Goal: Feedback & Contribution: Submit feedback/report problem

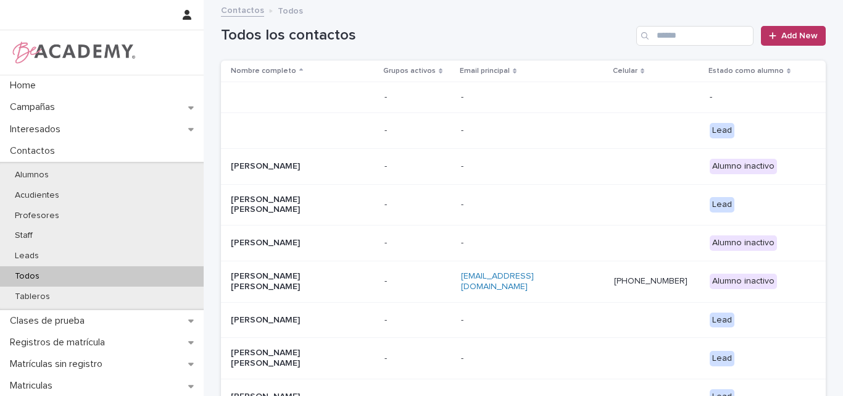
click at [603, 21] on div "Todos los contactos Add New" at bounding box center [523, 30] width 605 height 59
click at [566, 37] on h1 "Todos los contactos" at bounding box center [426, 36] width 411 height 18
click at [638, 37] on input "Search" at bounding box center [695, 36] width 117 height 20
paste input "**********"
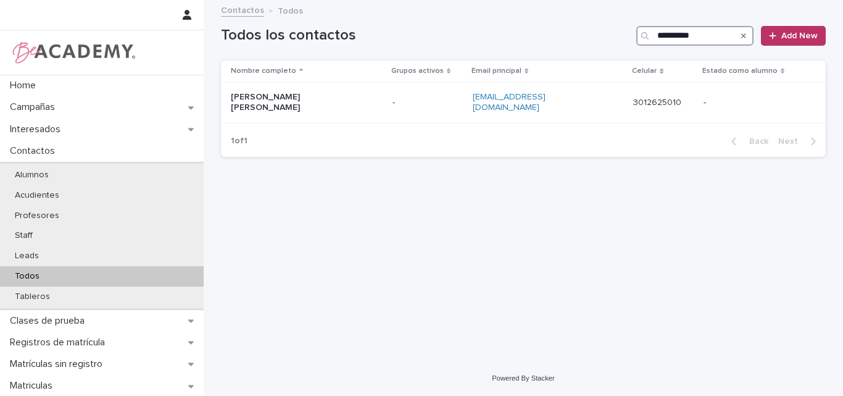
drag, startPoint x: 699, startPoint y: 40, endPoint x: 640, endPoint y: 50, distance: 60.1
click at [624, 55] on div "**********" at bounding box center [523, 30] width 605 height 59
type input "*"
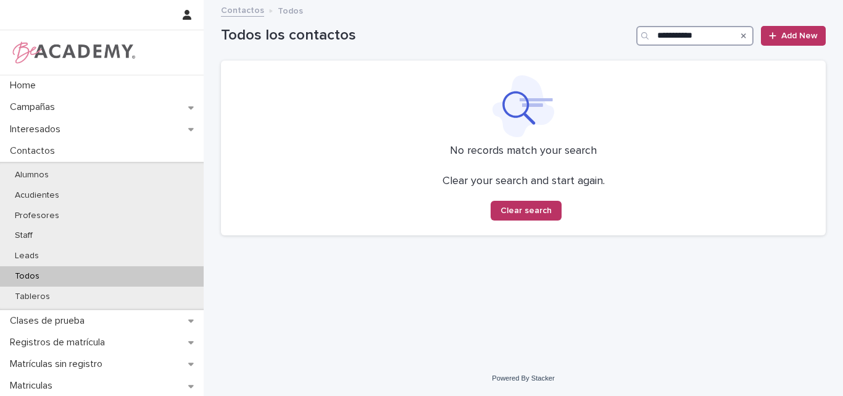
click at [638, 36] on input "**********" at bounding box center [695, 36] width 117 height 20
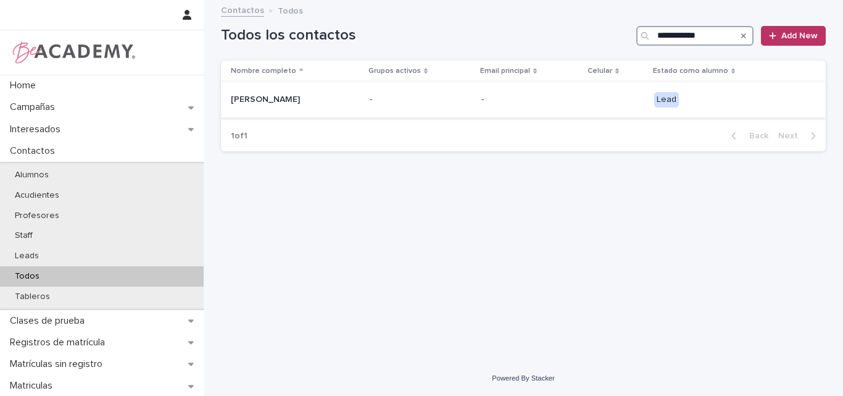
type input "**********"
click at [290, 101] on p "Samantha Castaño Soto" at bounding box center [292, 99] width 123 height 10
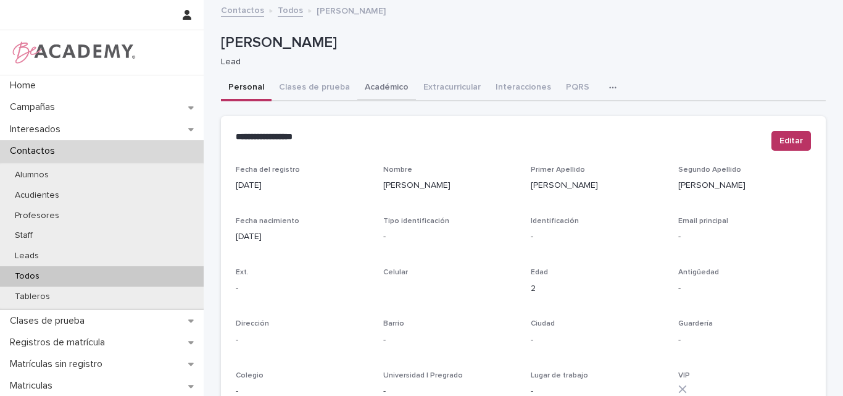
click at [371, 82] on button "Académico" at bounding box center [387, 88] width 59 height 26
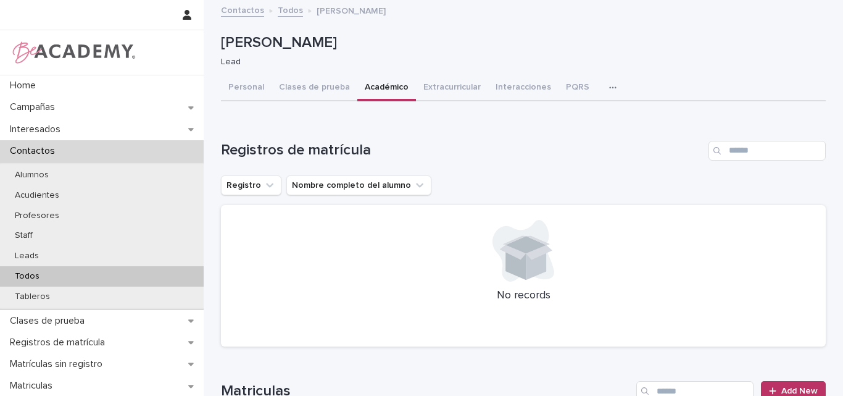
click at [33, 283] on div "Todos" at bounding box center [102, 276] width 204 height 20
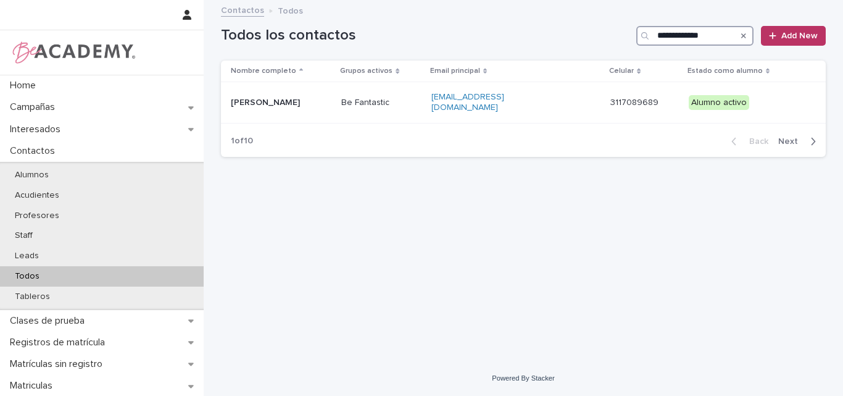
click at [638, 31] on input "**********" at bounding box center [695, 36] width 117 height 20
drag, startPoint x: 721, startPoint y: 29, endPoint x: 577, endPoint y: 64, distance: 147.4
click at [577, 64] on div "**********" at bounding box center [523, 83] width 605 height 165
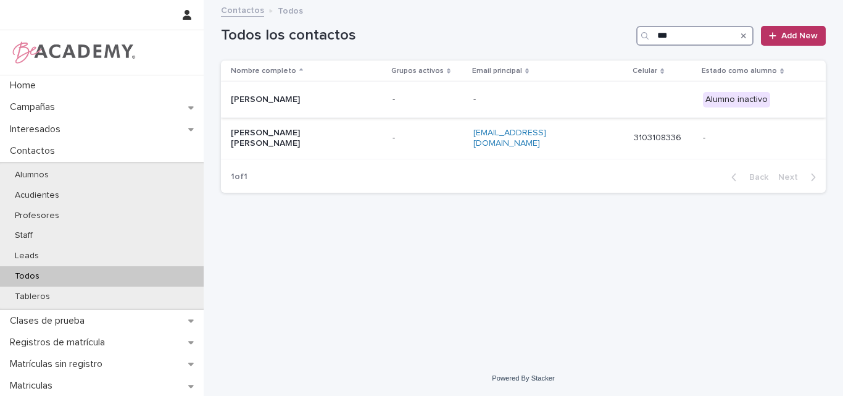
type input "***"
click at [259, 99] on p "Jiayao Xu Liu" at bounding box center [292, 99] width 123 height 10
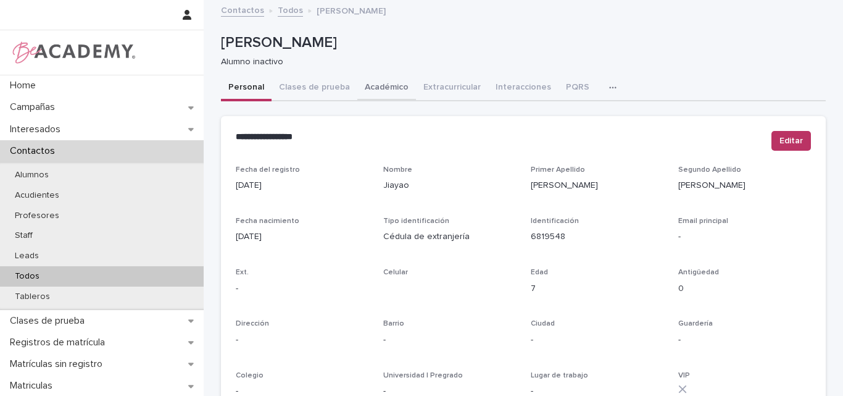
click at [372, 89] on button "Académico" at bounding box center [387, 88] width 59 height 26
click at [250, 89] on button "Personal" at bounding box center [246, 88] width 51 height 26
click at [314, 83] on button "Clases de prueba" at bounding box center [315, 88] width 86 height 26
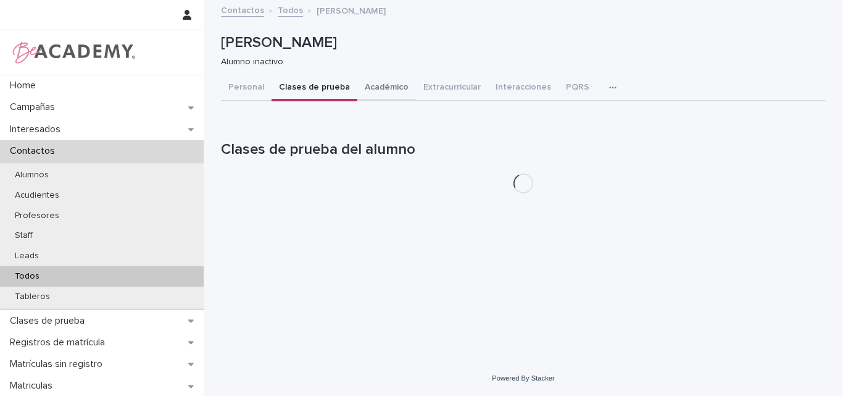
drag, startPoint x: 375, startPoint y: 83, endPoint x: 416, endPoint y: 99, distance: 43.2
click at [376, 83] on button "Académico" at bounding box center [387, 88] width 59 height 26
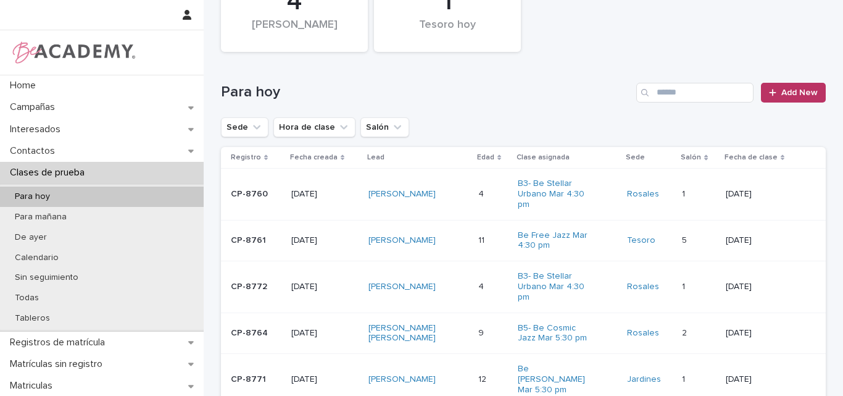
scroll to position [123, 0]
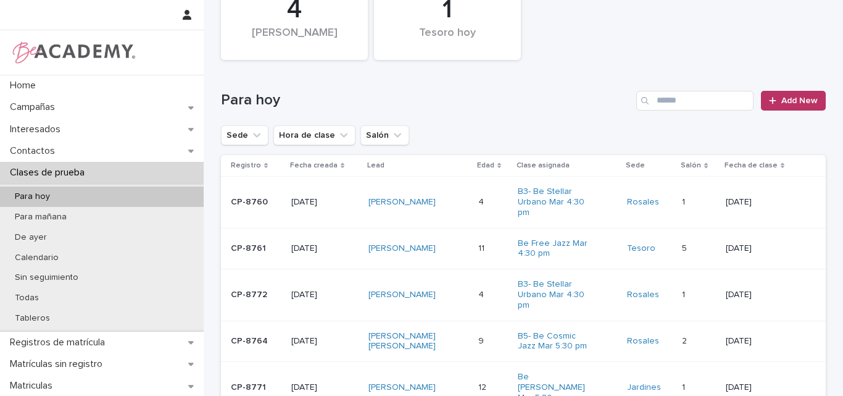
click at [451, 20] on div "1" at bounding box center [447, 9] width 105 height 31
click at [251, 132] on icon "Sede" at bounding box center [257, 135] width 12 height 12
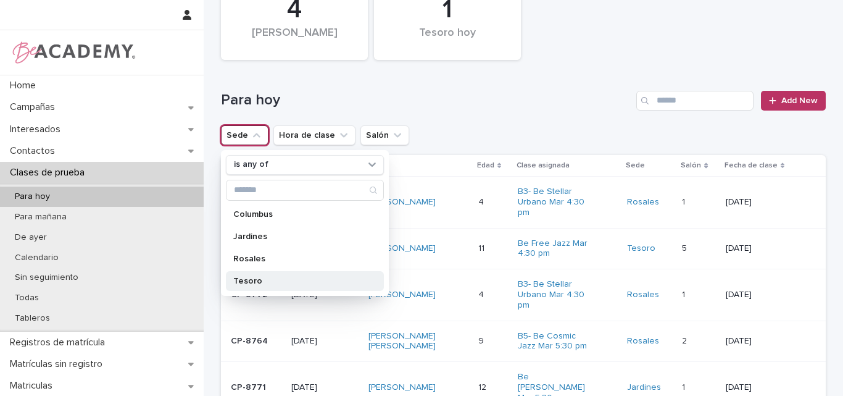
click at [248, 279] on p "Tesoro" at bounding box center [298, 281] width 131 height 9
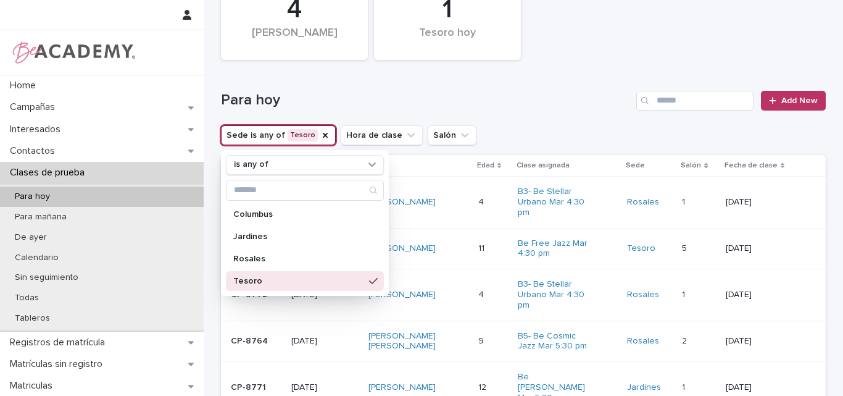
click at [598, 80] on div "Para hoy Add New" at bounding box center [523, 95] width 605 height 59
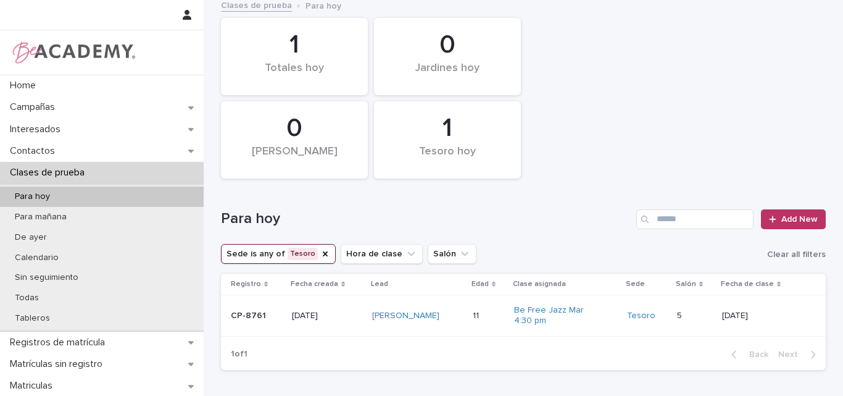
scroll to position [67, 0]
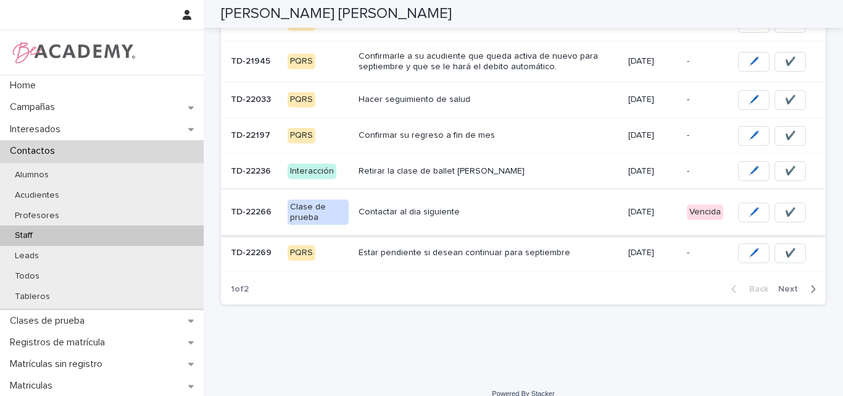
scroll to position [353, 0]
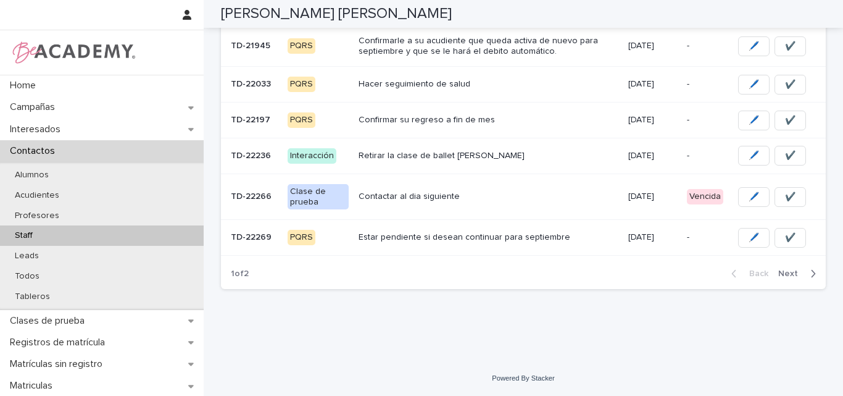
click at [790, 272] on span "Next" at bounding box center [792, 273] width 27 height 9
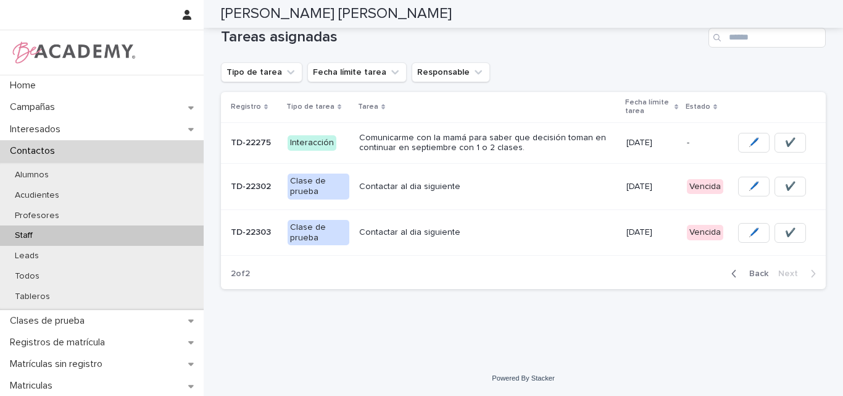
scroll to position [113, 0]
click at [427, 232] on p "Contactar al dia siguiente" at bounding box center [487, 232] width 257 height 10
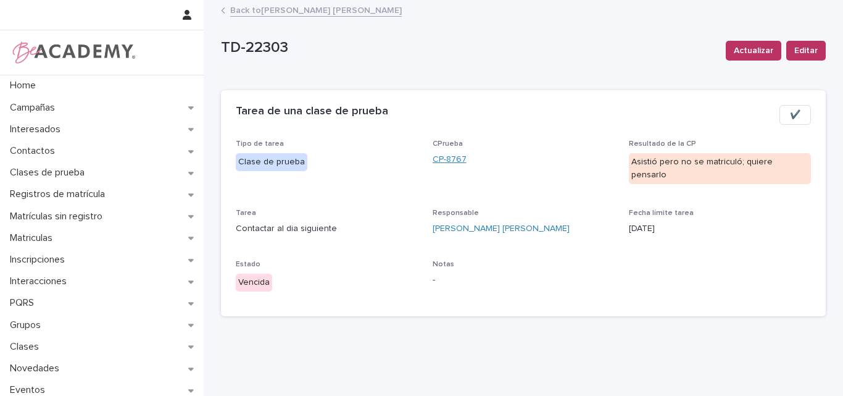
click at [446, 154] on link "CP-8767" at bounding box center [450, 159] width 34 height 13
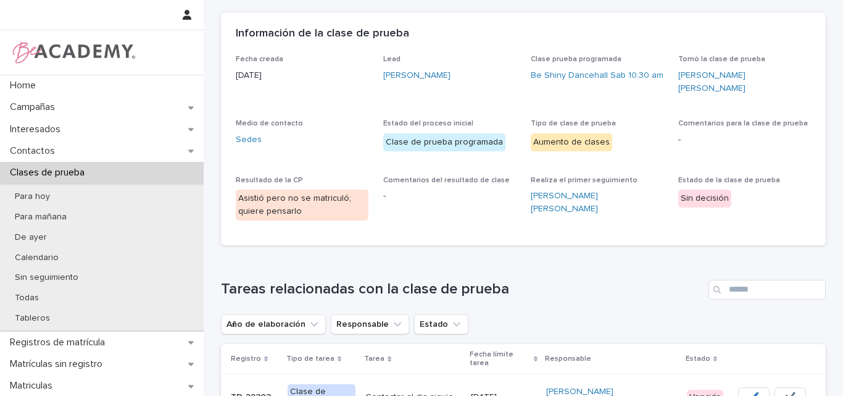
scroll to position [123, 0]
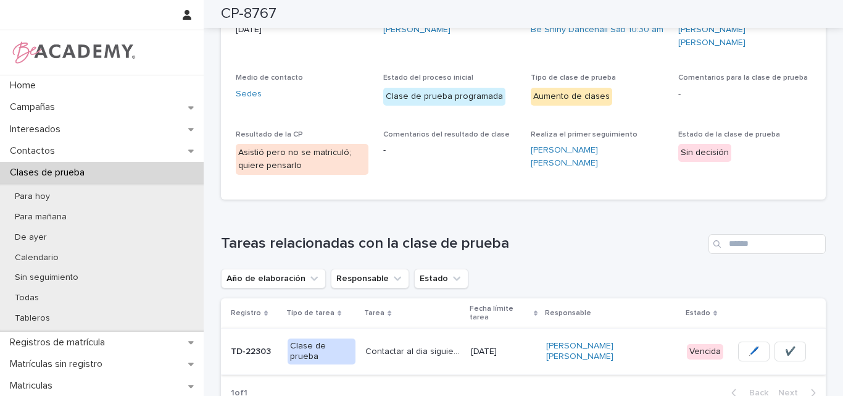
click at [785, 345] on span "✔️" at bounding box center [790, 351] width 10 height 12
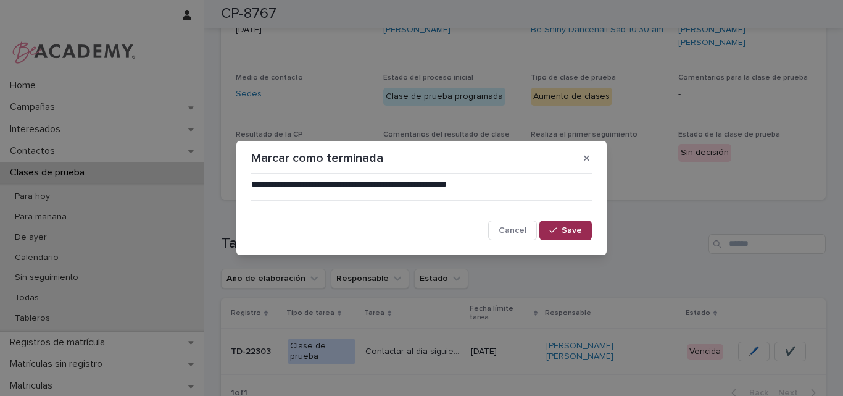
click at [566, 231] on span "Save" at bounding box center [572, 230] width 20 height 9
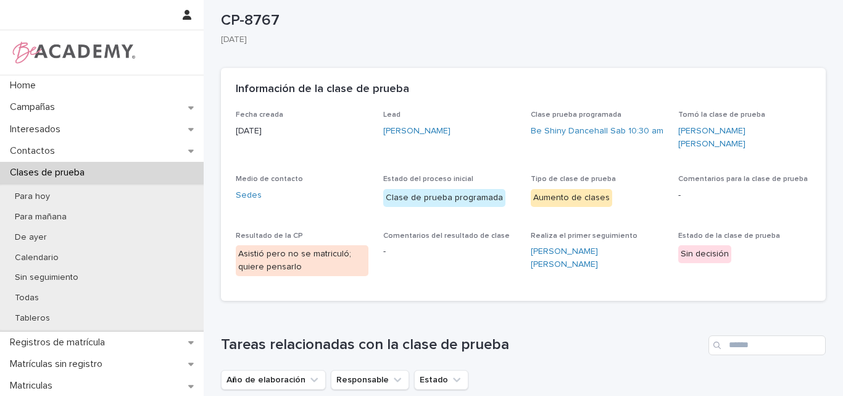
scroll to position [0, 0]
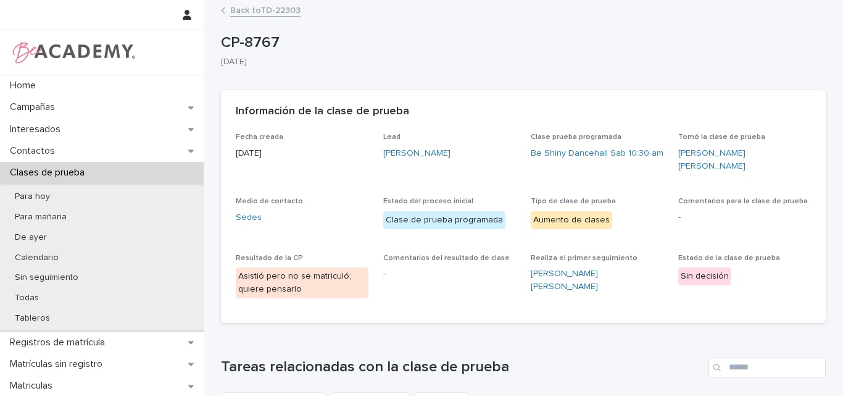
click at [248, 7] on link "Back to TD-22303" at bounding box center [265, 9] width 70 height 14
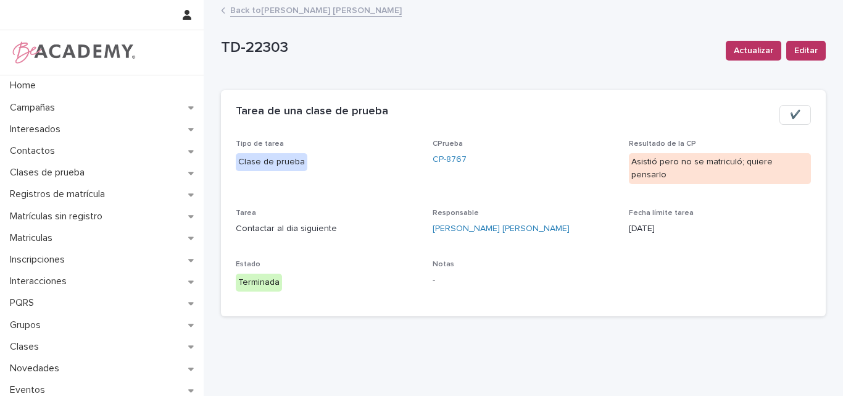
click at [296, 9] on link "Back to Lina Rico Montoya" at bounding box center [316, 9] width 172 height 14
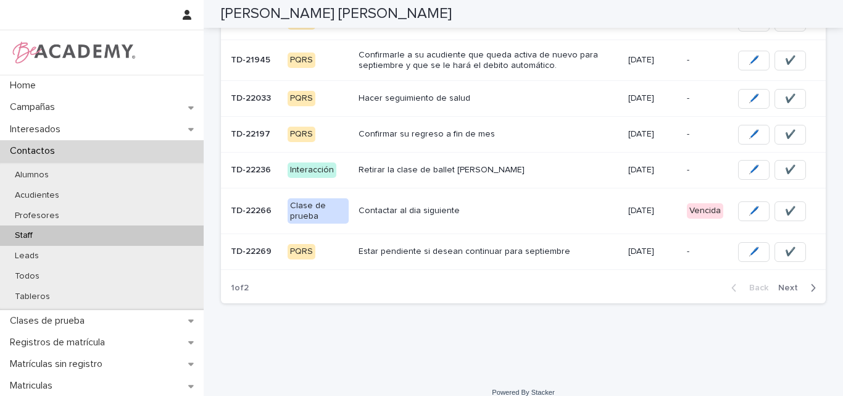
scroll to position [353, 0]
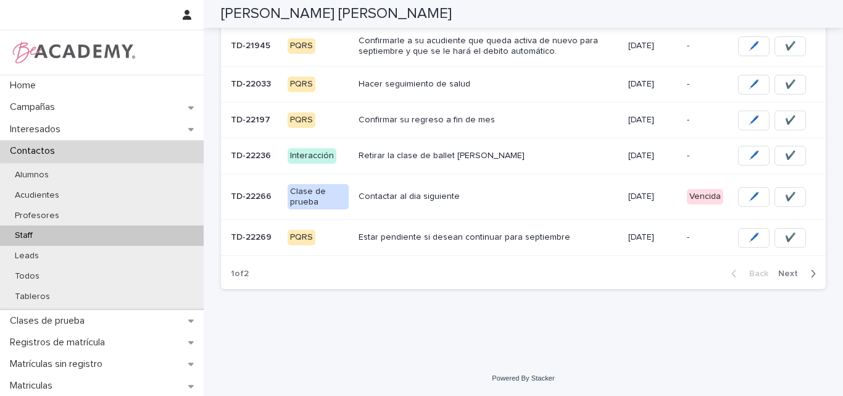
click at [785, 276] on span "Next" at bounding box center [792, 273] width 27 height 9
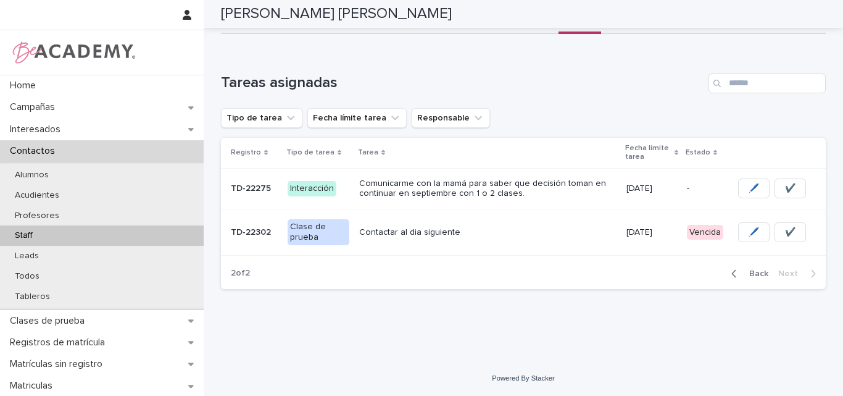
scroll to position [67, 0]
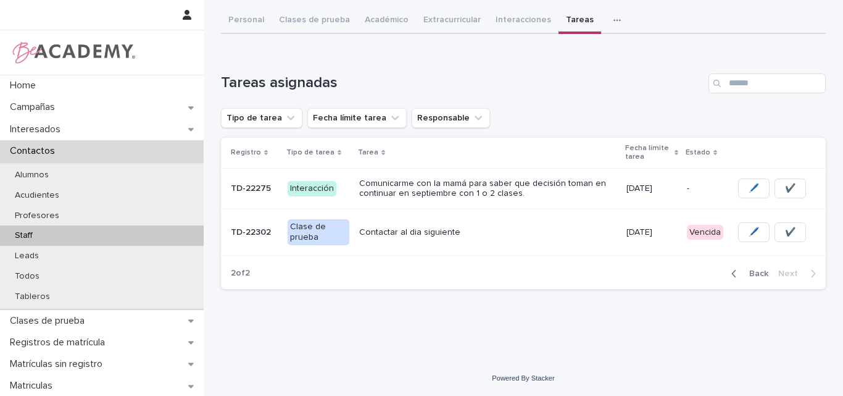
click at [423, 229] on p "Contactar al dia siguiente" at bounding box center [487, 232] width 257 height 10
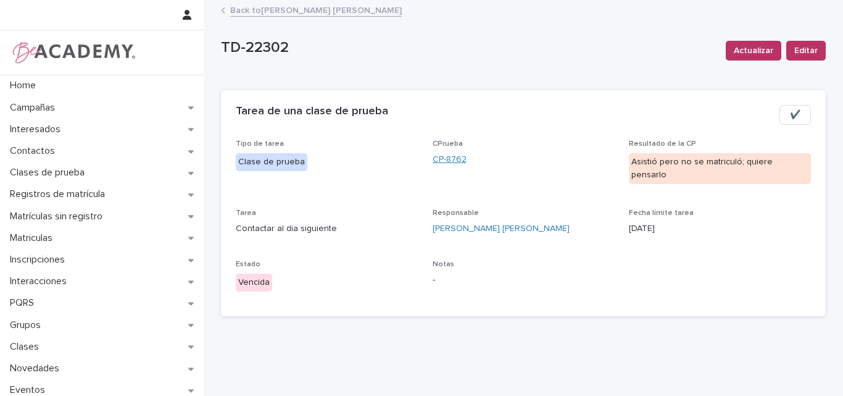
click at [446, 157] on link "CP-8762" at bounding box center [450, 159] width 34 height 13
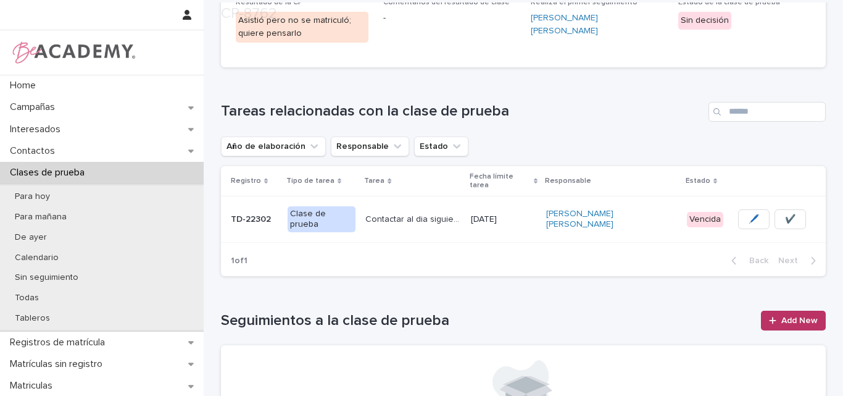
scroll to position [309, 0]
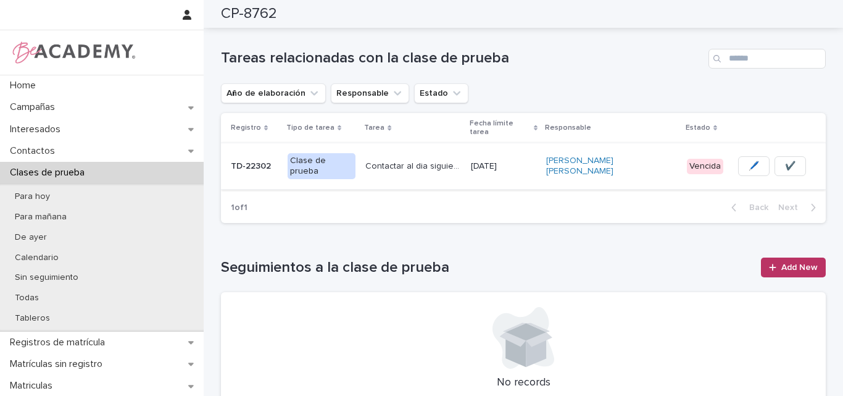
click at [785, 160] on span "✔️" at bounding box center [790, 166] width 10 height 12
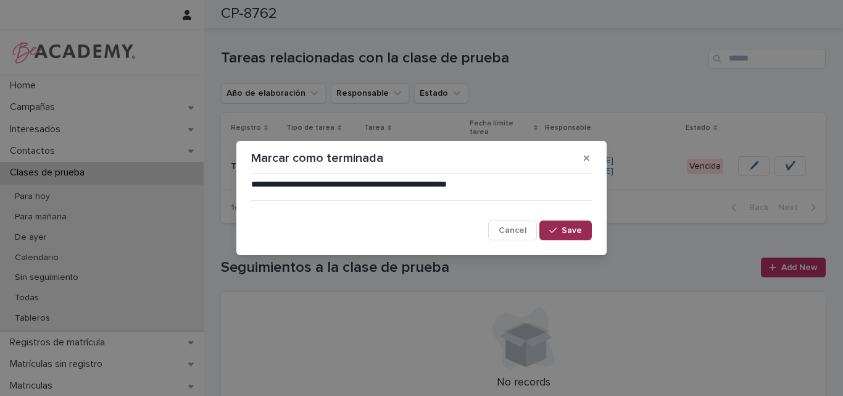
click at [572, 225] on button "Save" at bounding box center [566, 230] width 52 height 20
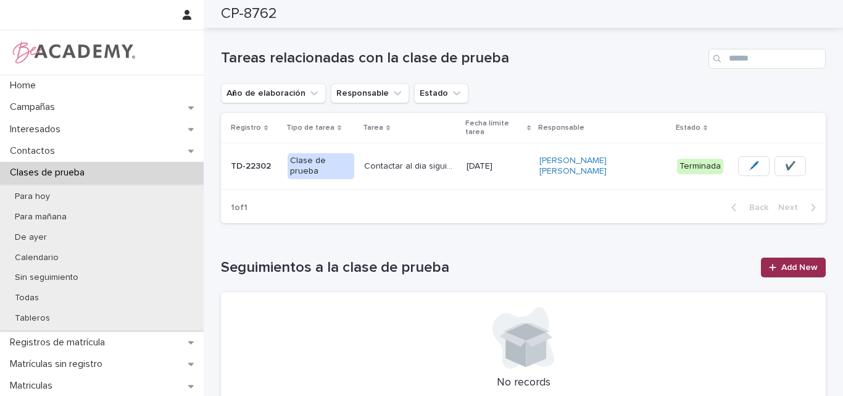
click at [793, 263] on span "Add New" at bounding box center [800, 267] width 36 height 9
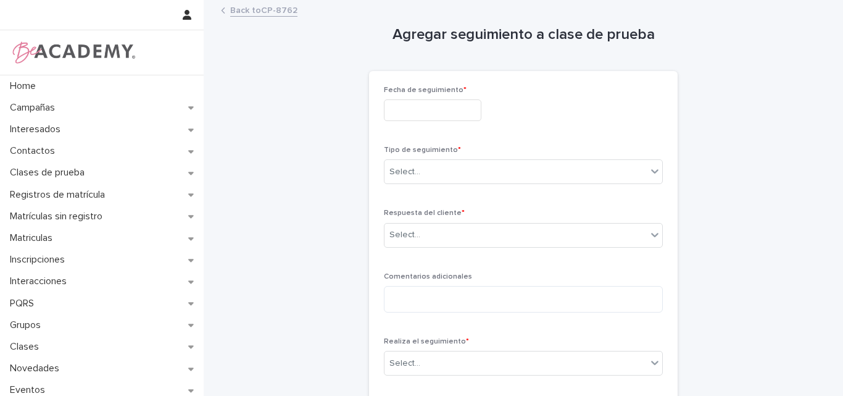
click at [445, 112] on input "text" at bounding box center [433, 110] width 98 height 22
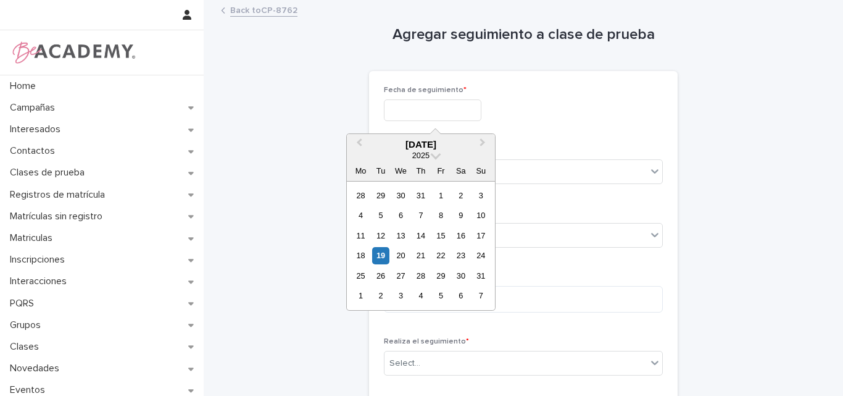
type input "**********"
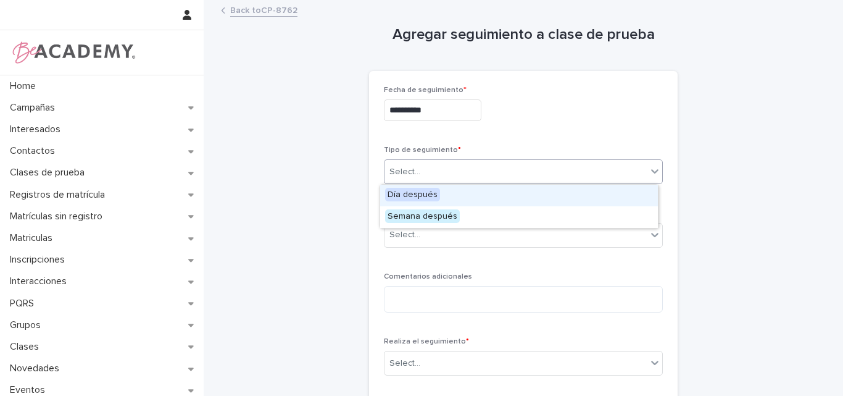
click at [425, 173] on div "Select..." at bounding box center [516, 172] width 262 height 20
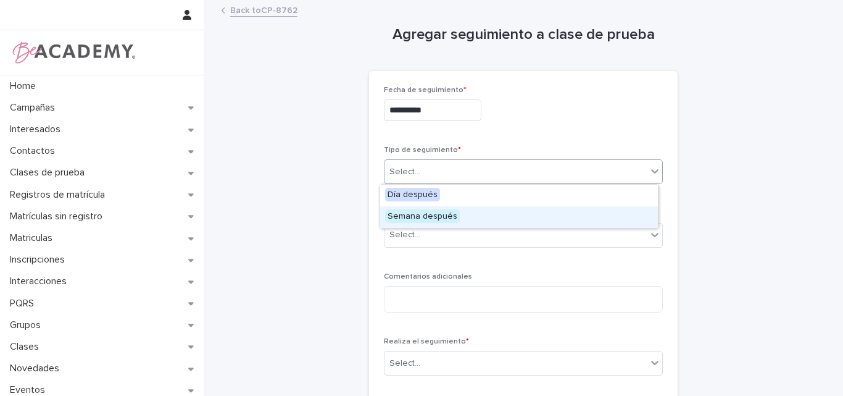
click at [433, 216] on span "Semana después" at bounding box center [422, 216] width 75 height 14
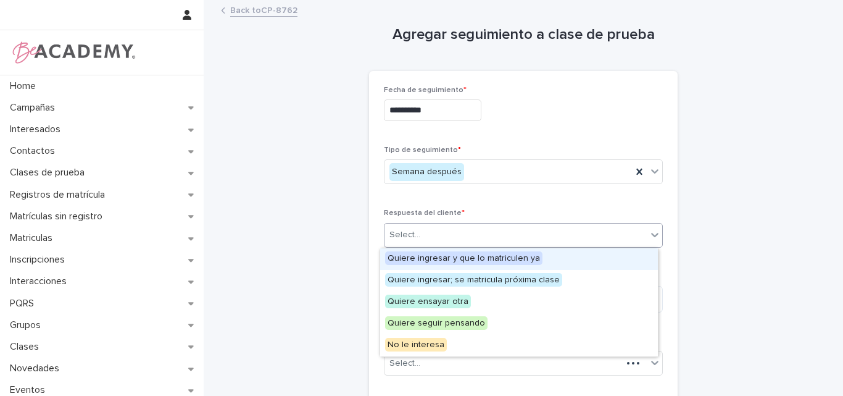
click at [435, 239] on div "Select..." at bounding box center [516, 235] width 262 height 20
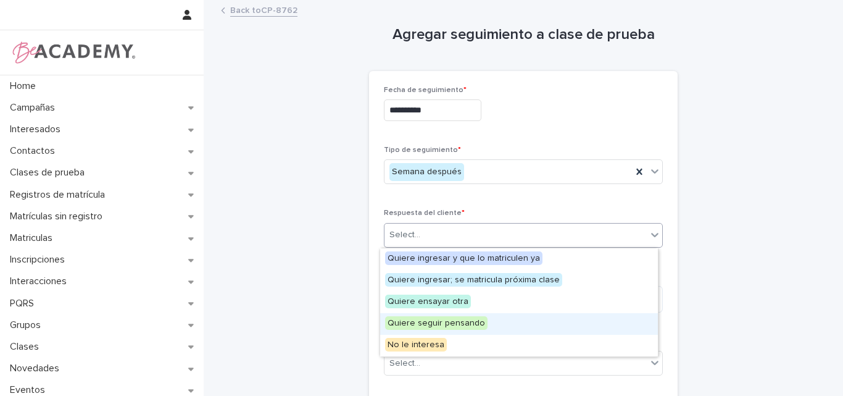
click at [441, 327] on span "Quiere seguir pensando" at bounding box center [436, 323] width 102 height 14
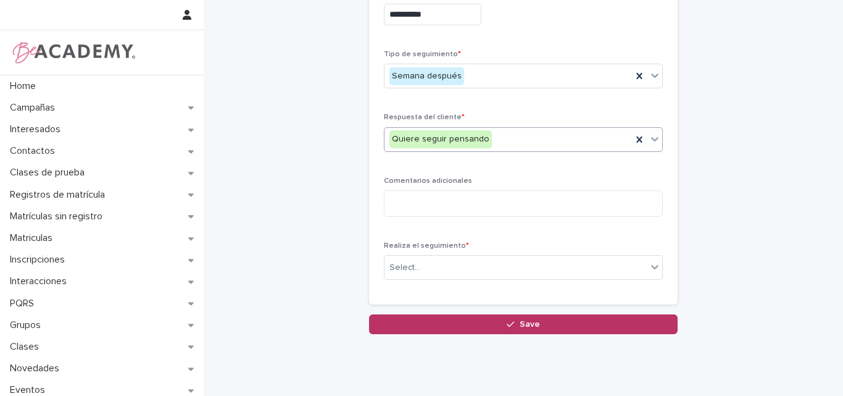
scroll to position [123, 0]
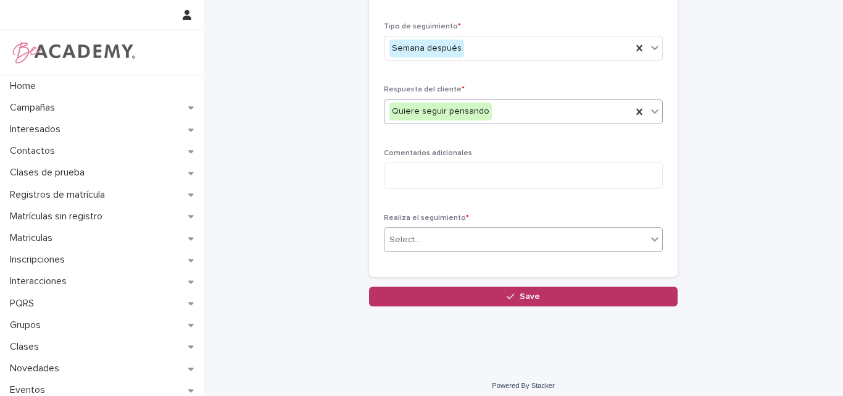
click at [429, 240] on div "Select..." at bounding box center [516, 240] width 262 height 20
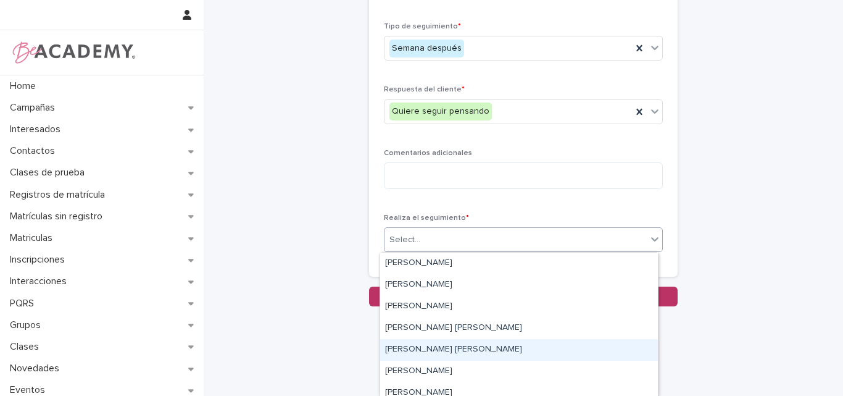
click at [409, 348] on div "Lina Rico Montoya" at bounding box center [519, 350] width 278 height 22
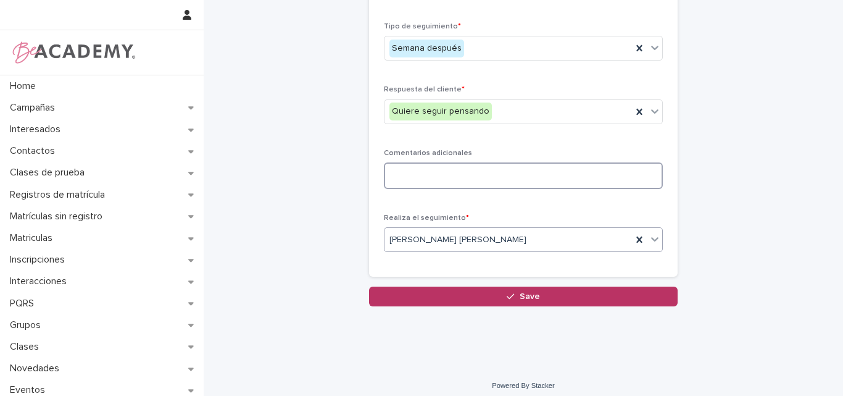
click at [408, 188] on textarea at bounding box center [523, 175] width 279 height 27
click at [619, 177] on textarea "**********" at bounding box center [523, 175] width 279 height 27
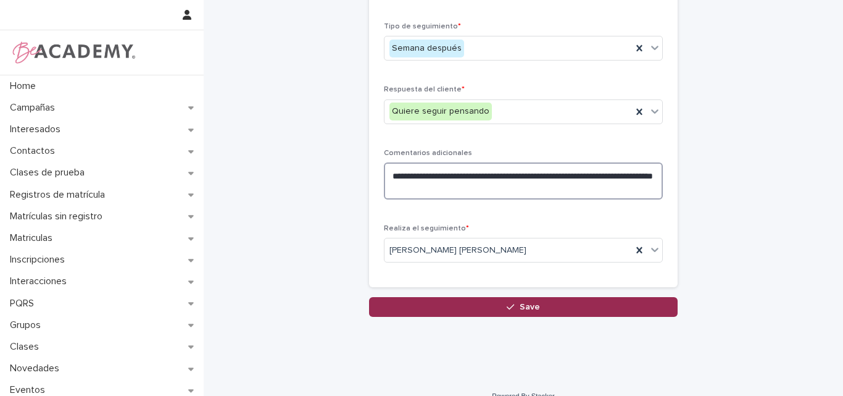
type textarea "**********"
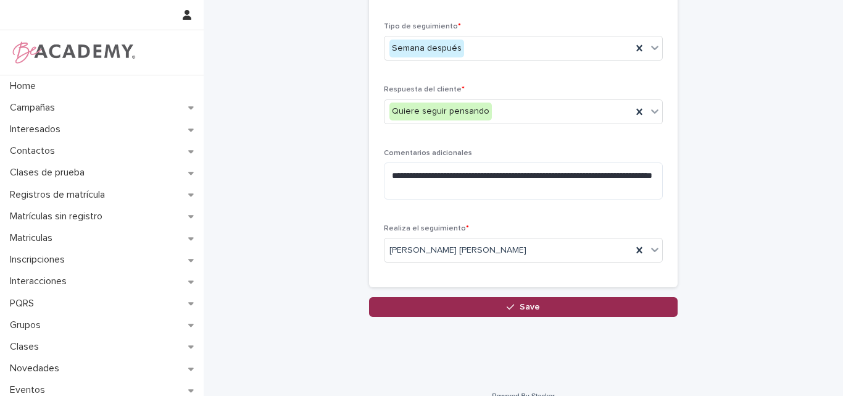
click at [506, 298] on button "Save" at bounding box center [523, 307] width 309 height 20
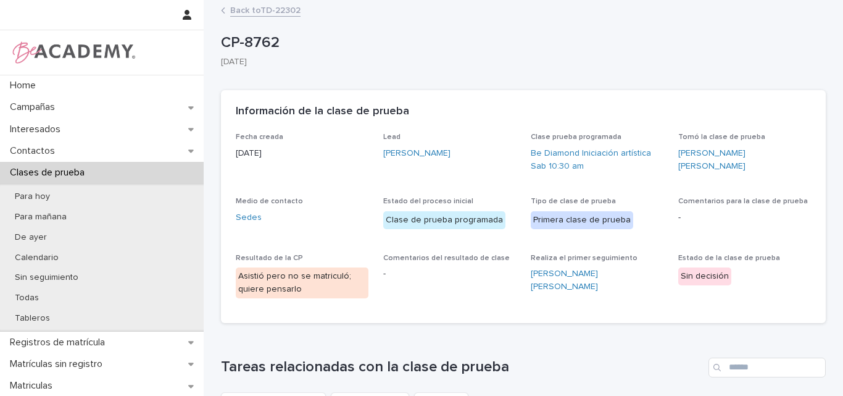
click at [274, 9] on link "Back to TD-22302" at bounding box center [265, 9] width 70 height 14
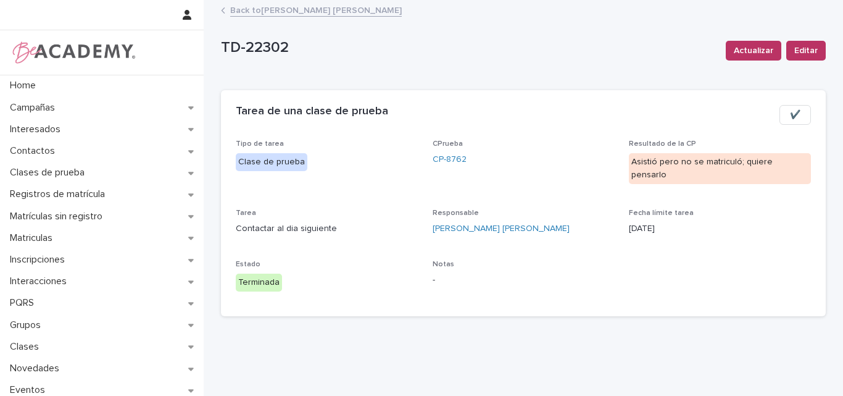
click at [285, 9] on link "Back to Lina Rico Montoya" at bounding box center [316, 9] width 172 height 14
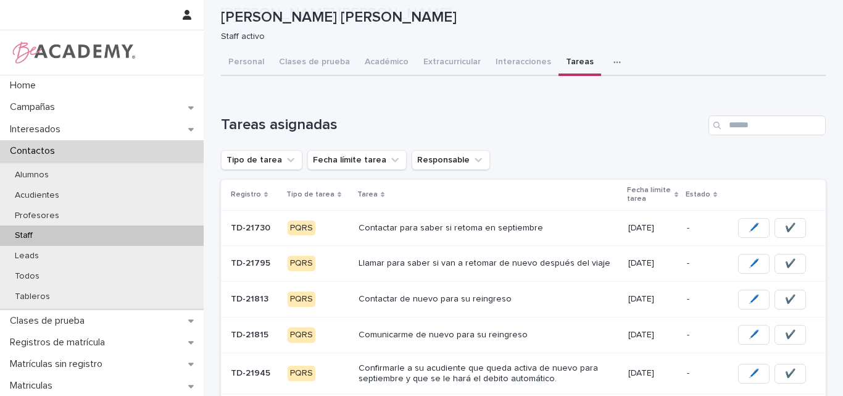
scroll to position [353, 0]
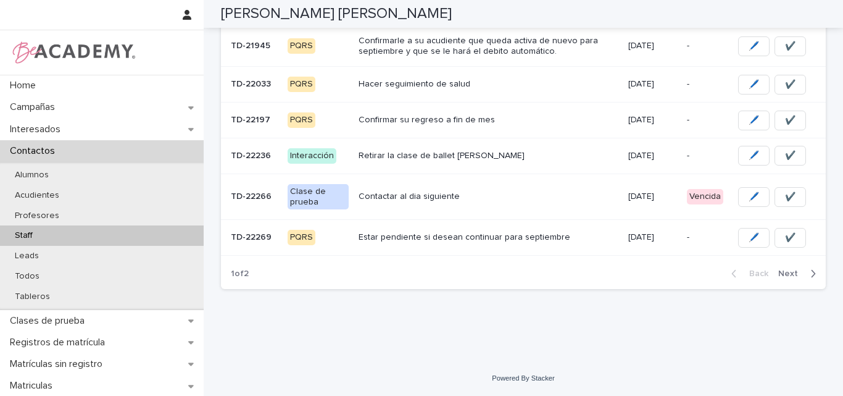
click at [787, 274] on span "Next" at bounding box center [792, 273] width 27 height 9
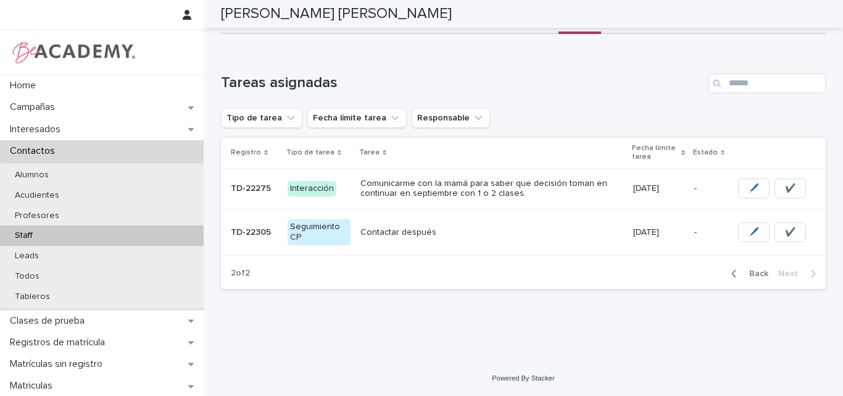
scroll to position [67, 0]
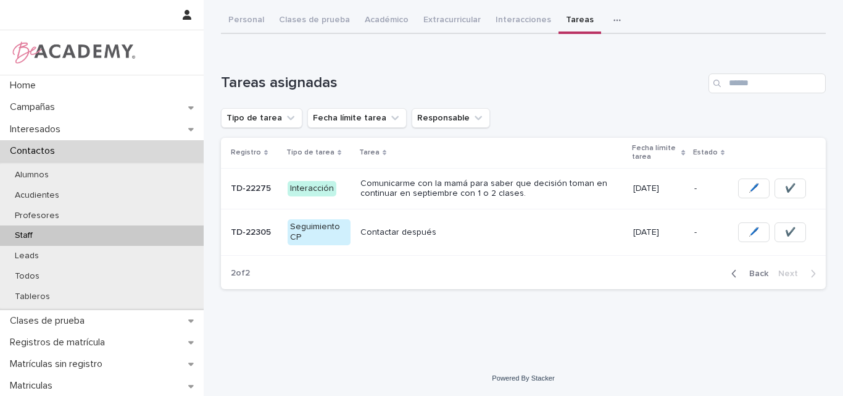
click at [750, 273] on span "Back" at bounding box center [755, 273] width 27 height 9
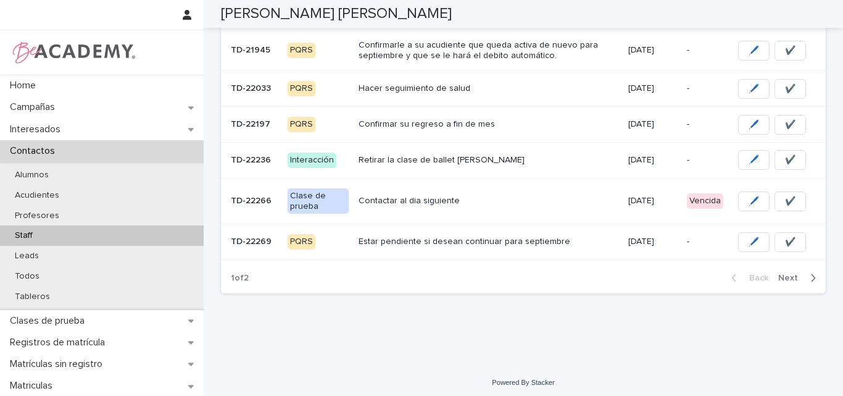
scroll to position [353, 0]
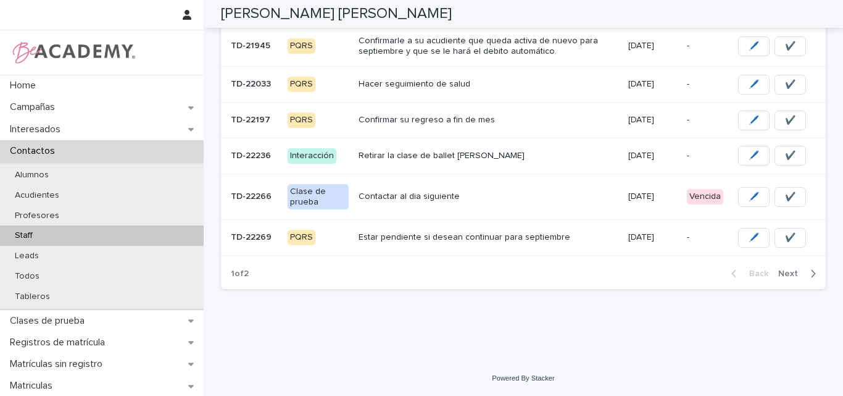
click at [390, 196] on p "Contactar al dia siguiente" at bounding box center [489, 196] width 260 height 10
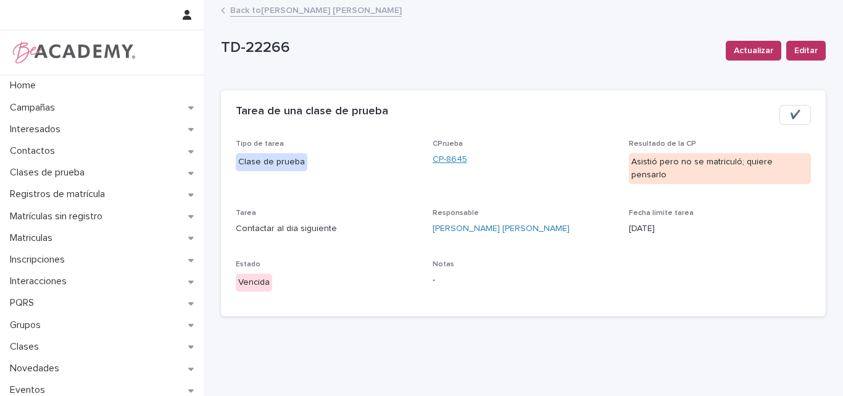
click at [447, 153] on link "CP-8645" at bounding box center [450, 159] width 35 height 13
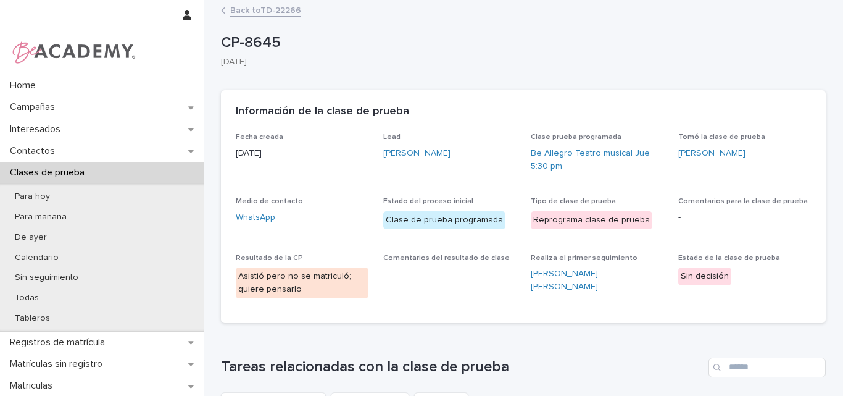
click at [259, 14] on link "Back to TD-22266" at bounding box center [265, 9] width 71 height 14
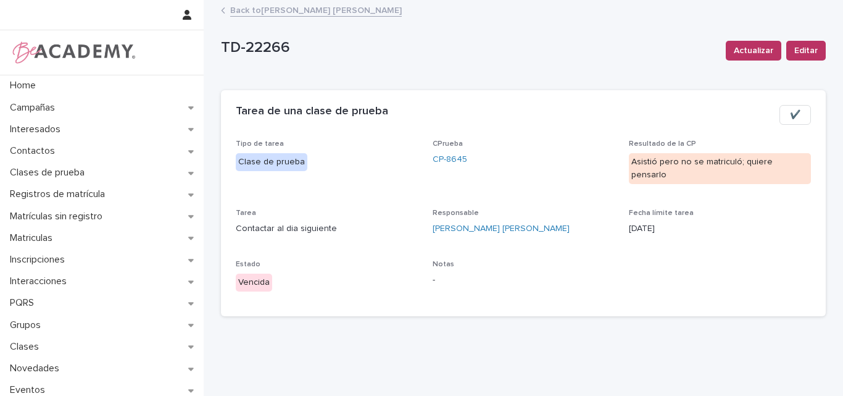
click at [264, 12] on link "Back to Lina Rico Montoya" at bounding box center [316, 9] width 172 height 14
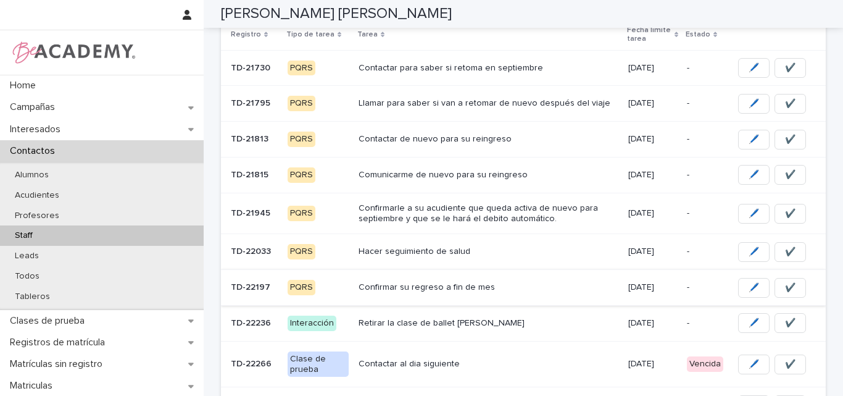
scroll to position [123, 0]
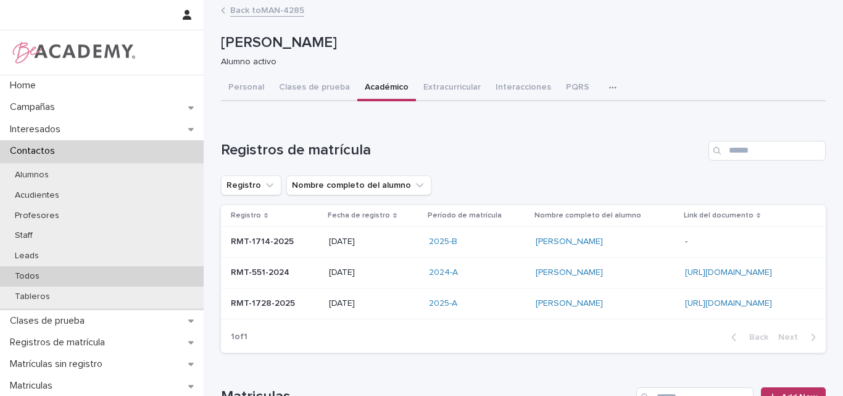
click at [48, 277] on div "Todos" at bounding box center [102, 276] width 204 height 20
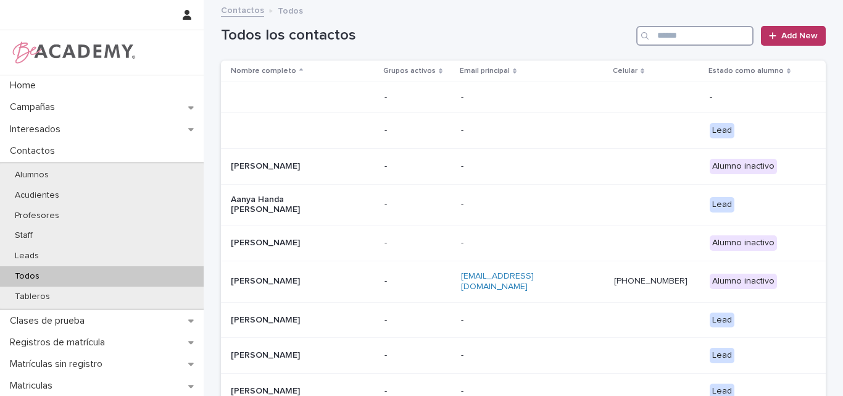
click at [713, 31] on input "Search" at bounding box center [695, 36] width 117 height 20
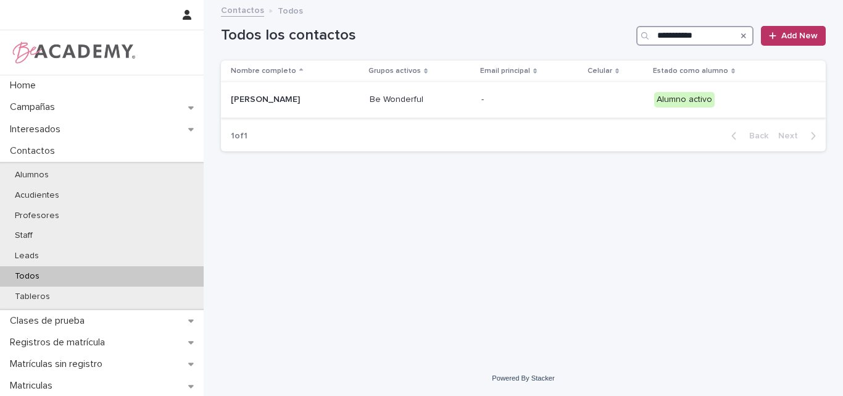
type input "**********"
click at [317, 94] on div "Camila Pareja Ruiz" at bounding box center [292, 98] width 123 height 13
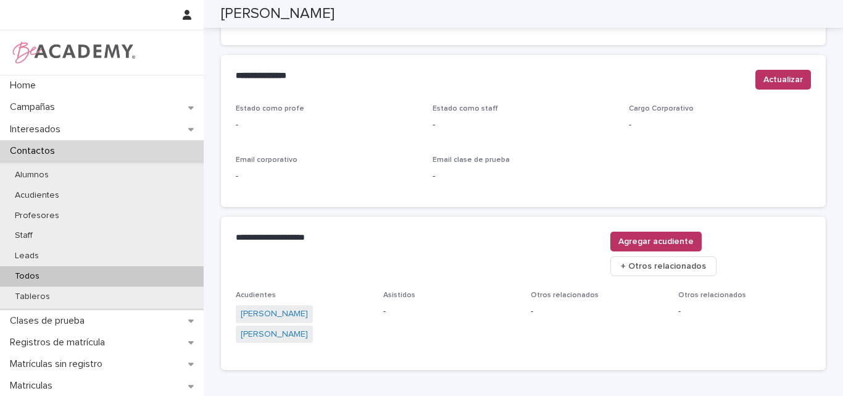
scroll to position [543, 0]
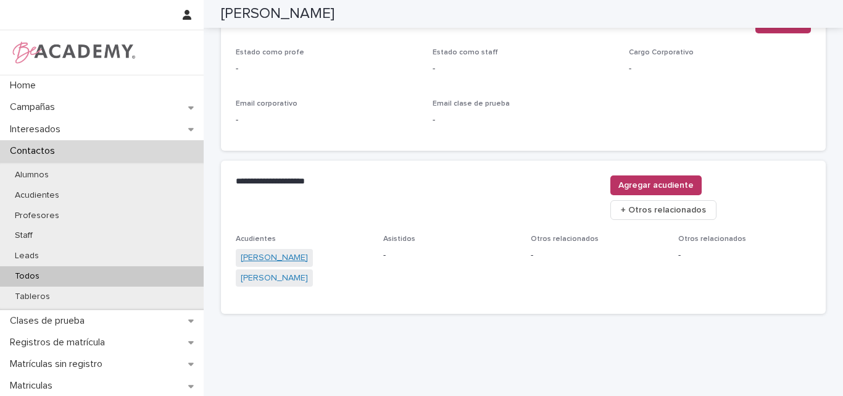
click at [286, 251] on link "Andrea Ruiz Duque" at bounding box center [274, 257] width 67 height 13
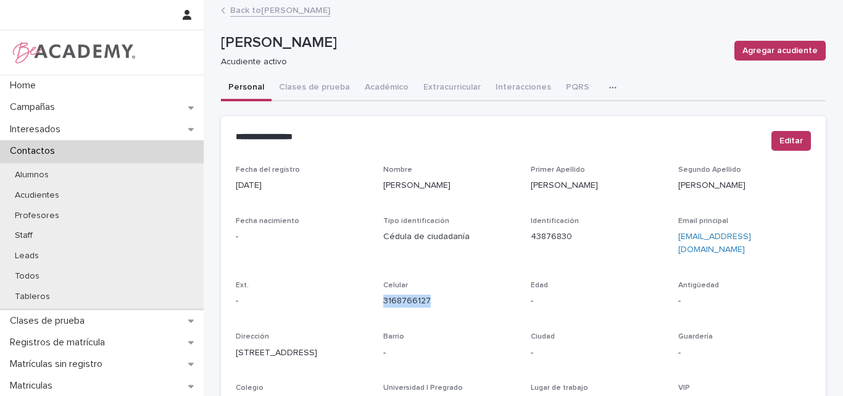
drag, startPoint x: 441, startPoint y: 290, endPoint x: 378, endPoint y: 301, distance: 64.0
click at [378, 301] on div "Fecha del registro 01/04/2024 Nombre Andrea Primer Apellido Ruiz Segundo Apelli…" at bounding box center [523, 347] width 575 height 365
copy link "3168766127"
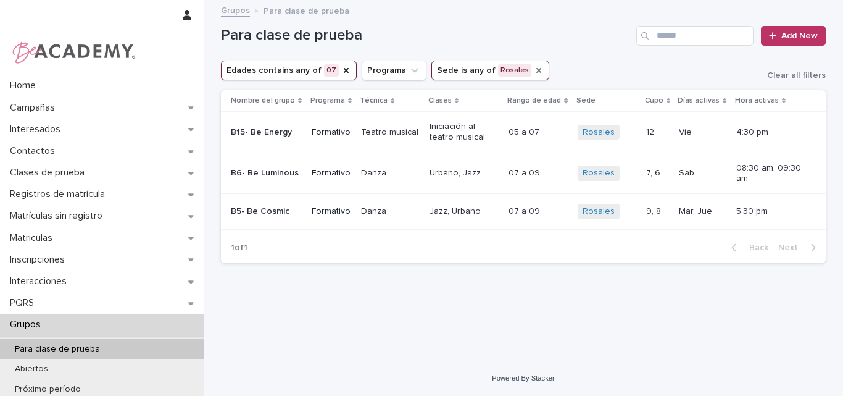
click at [534, 66] on icon "Sede" at bounding box center [539, 70] width 10 height 10
click at [461, 73] on icon "Sede" at bounding box center [467, 70] width 12 height 12
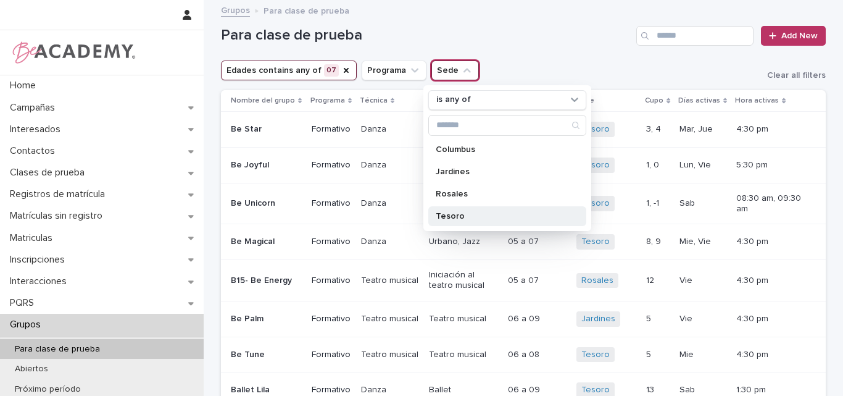
click at [456, 222] on div "Tesoro" at bounding box center [508, 216] width 158 height 20
click at [341, 70] on icon "Edades" at bounding box center [346, 70] width 10 height 10
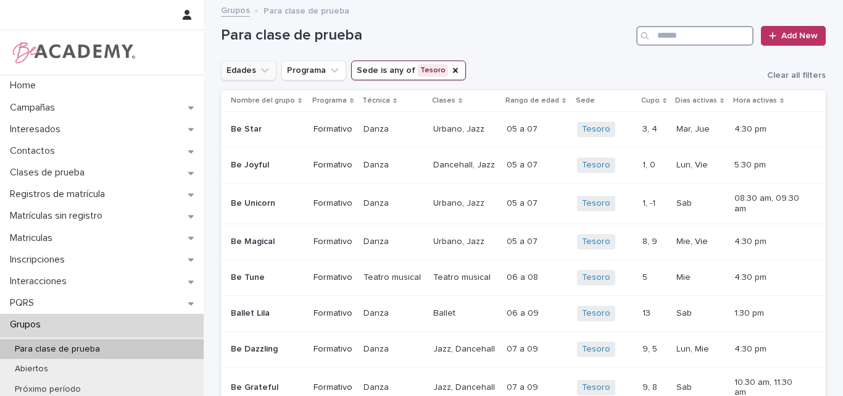
click at [655, 38] on input "Search" at bounding box center [695, 36] width 117 height 20
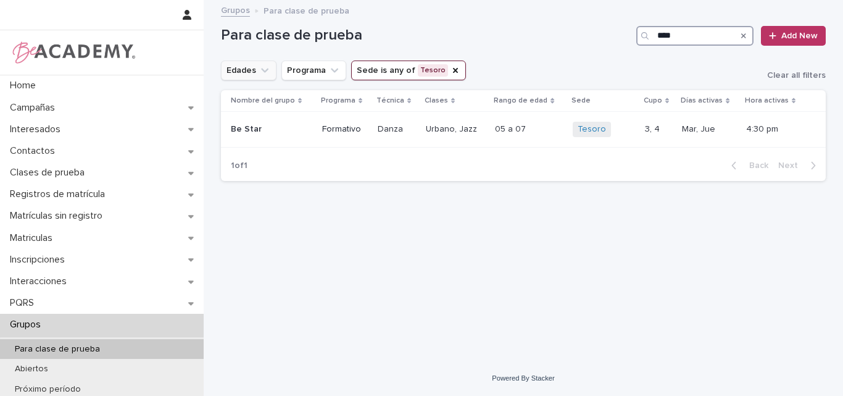
type input "****"
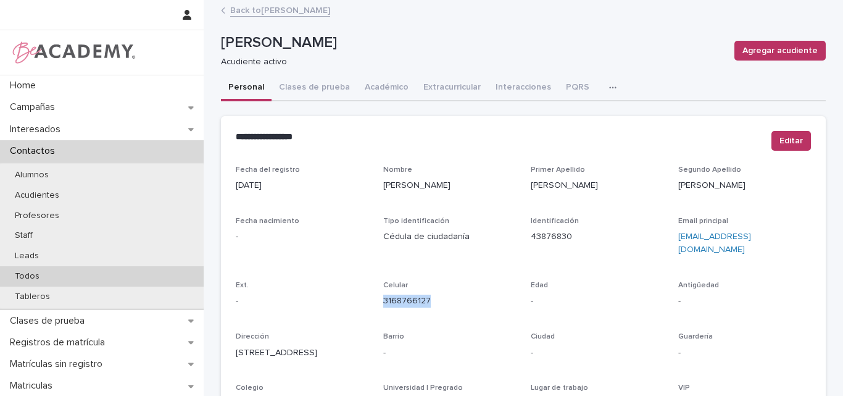
click at [34, 275] on p "Todos" at bounding box center [27, 276] width 44 height 10
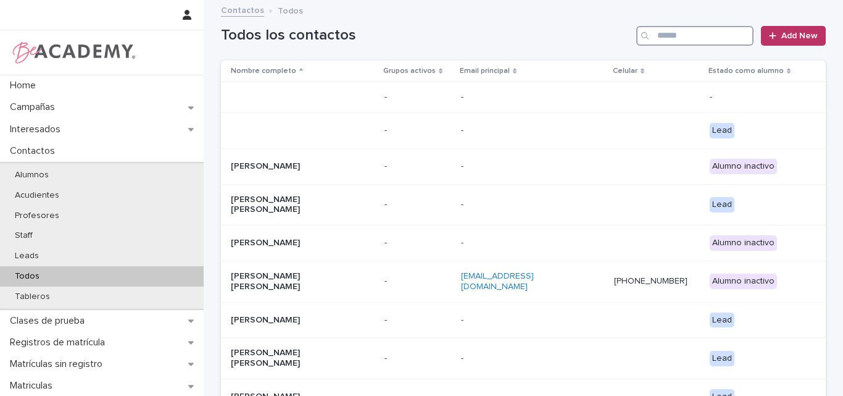
click at [666, 38] on input "Search" at bounding box center [695, 36] width 117 height 20
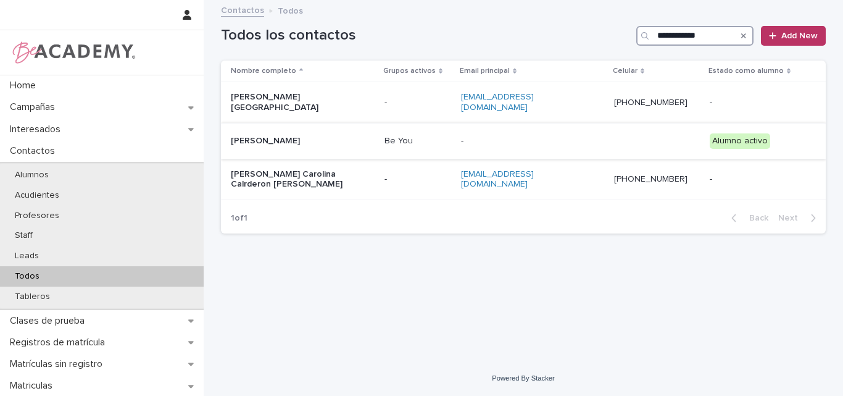
type input "**********"
click at [283, 136] on p "[PERSON_NAME]" at bounding box center [292, 141] width 123 height 10
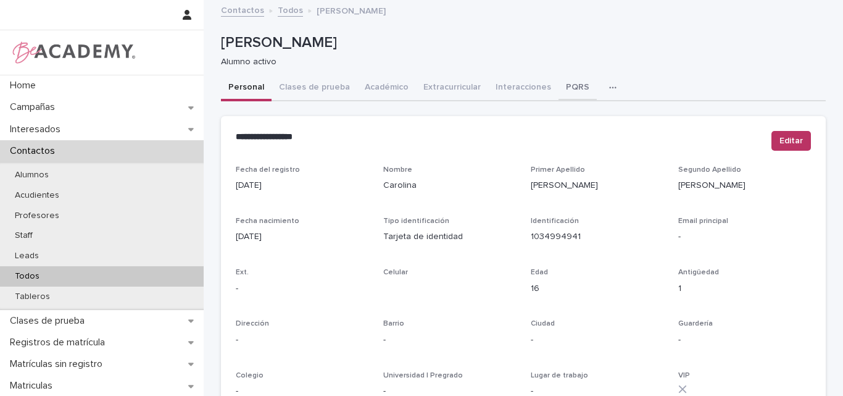
click at [564, 85] on button "PQRS" at bounding box center [578, 88] width 38 height 26
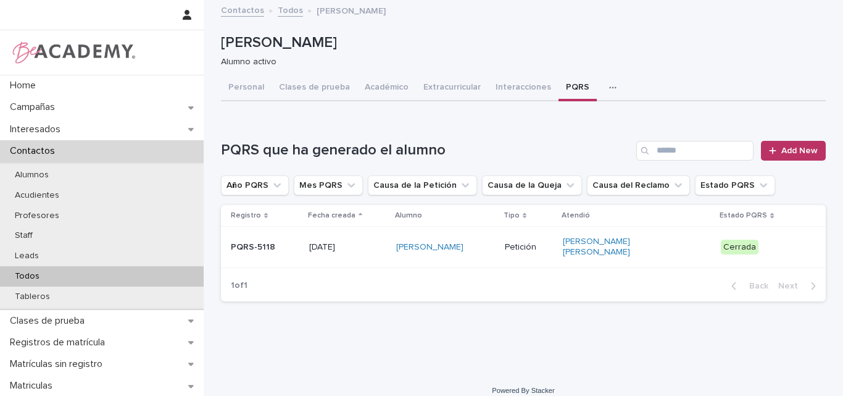
click at [376, 247] on p "[DATE]" at bounding box center [347, 247] width 77 height 10
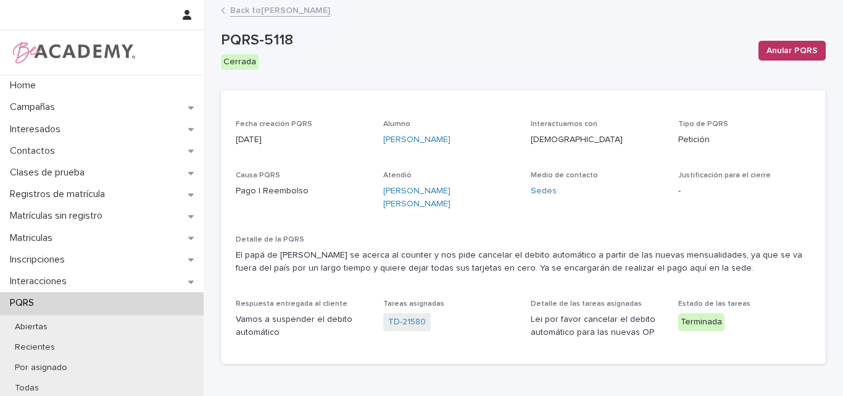
click at [306, 12] on link "Back to [PERSON_NAME]" at bounding box center [280, 9] width 100 height 14
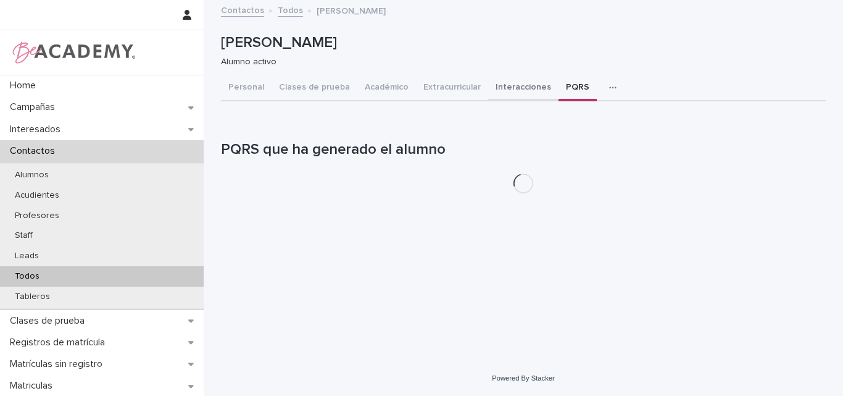
click at [504, 86] on button "Interacciones" at bounding box center [523, 88] width 70 height 26
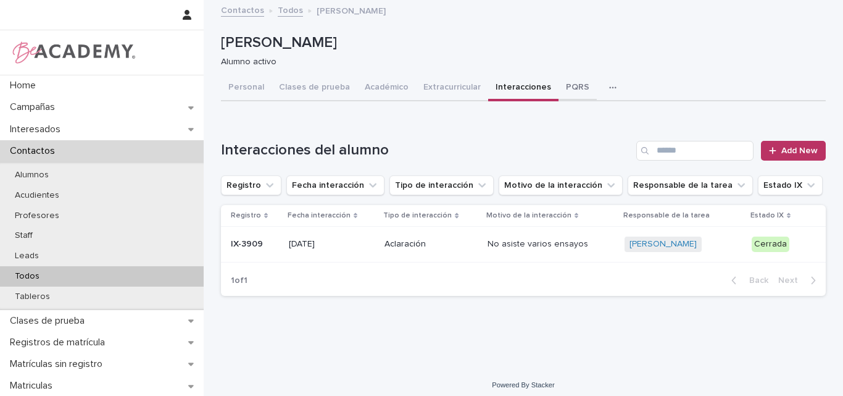
click at [559, 82] on button "PQRS" at bounding box center [578, 88] width 38 height 26
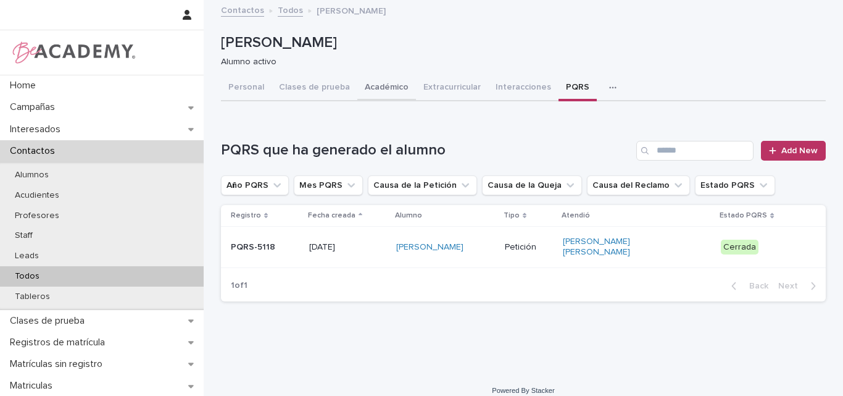
click at [377, 82] on button "Académico" at bounding box center [387, 88] width 59 height 26
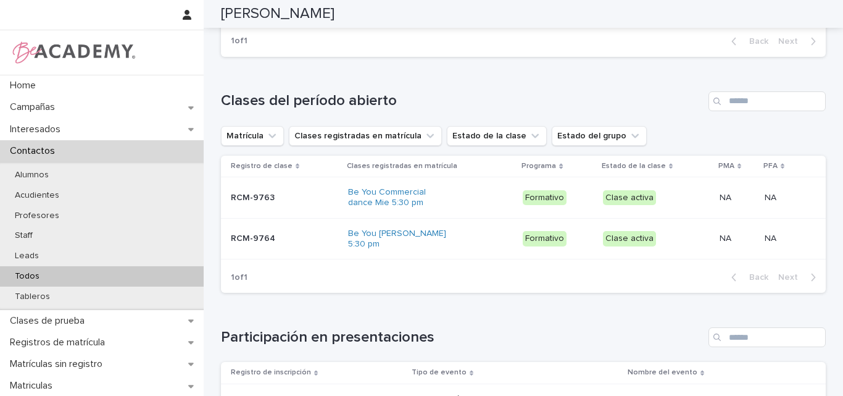
scroll to position [494, 0]
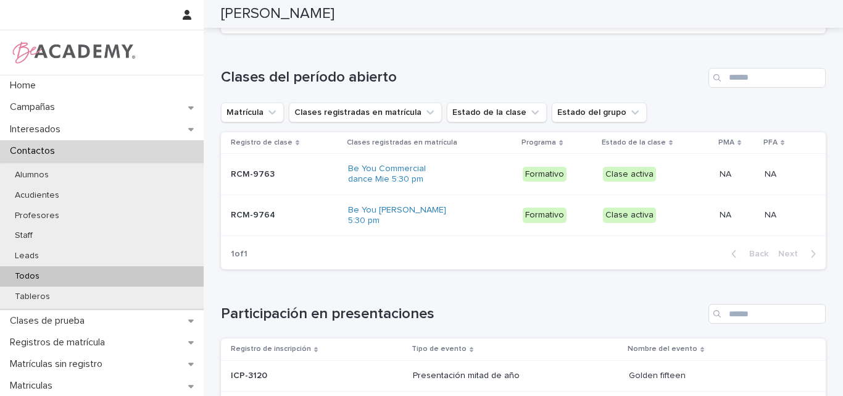
click at [275, 220] on p at bounding box center [282, 215] width 103 height 10
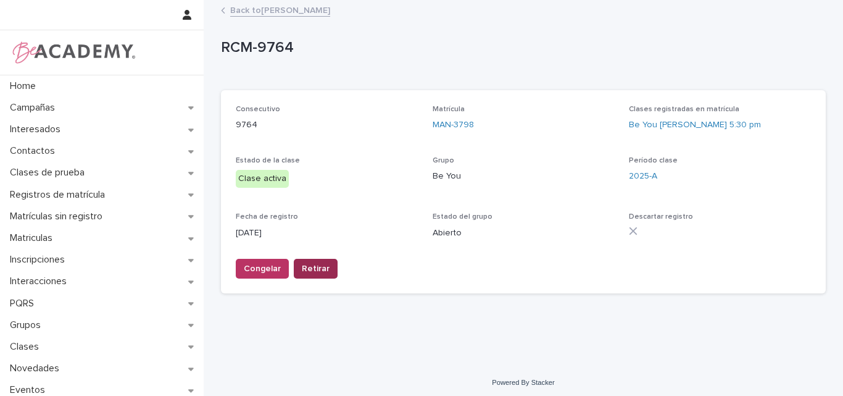
click at [307, 269] on span "Retirar" at bounding box center [316, 268] width 28 height 12
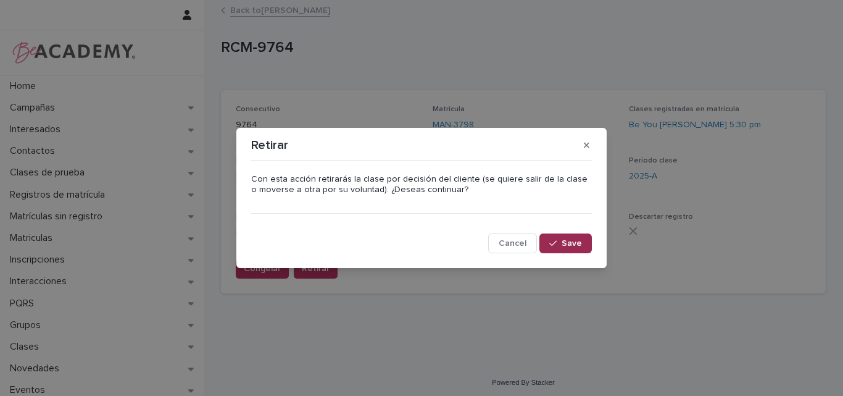
click at [571, 239] on span "Save" at bounding box center [572, 243] width 20 height 9
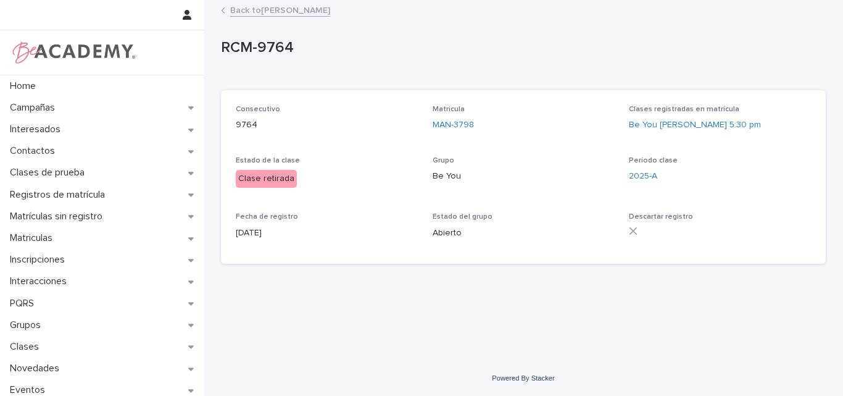
click at [295, 10] on link "Back to [PERSON_NAME]" at bounding box center [280, 9] width 100 height 14
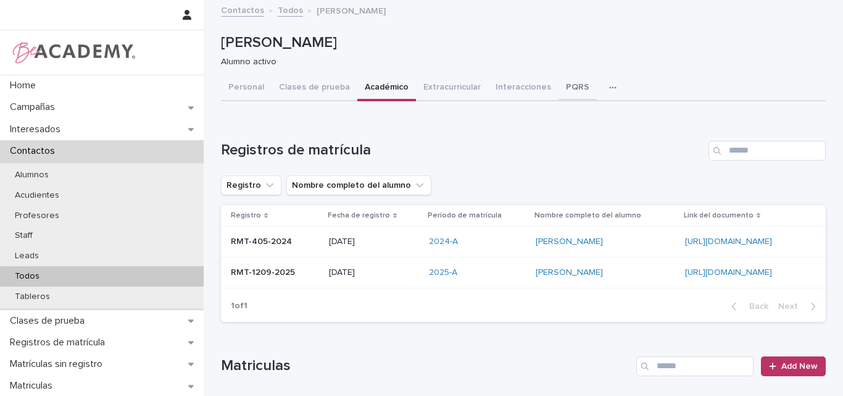
click at [562, 84] on button "PQRS" at bounding box center [578, 88] width 38 height 26
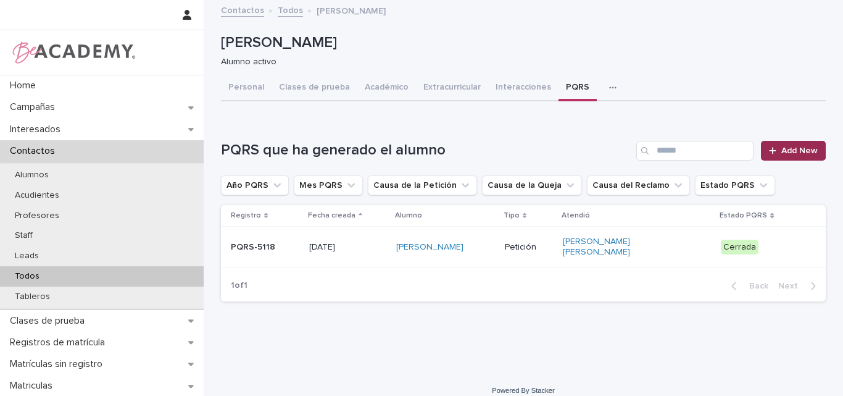
click at [786, 148] on span "Add New" at bounding box center [800, 150] width 36 height 9
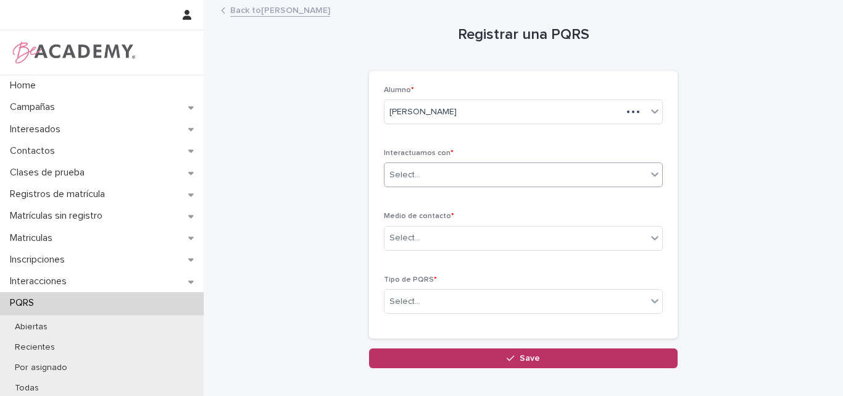
click at [468, 173] on div "Select..." at bounding box center [516, 175] width 262 height 20
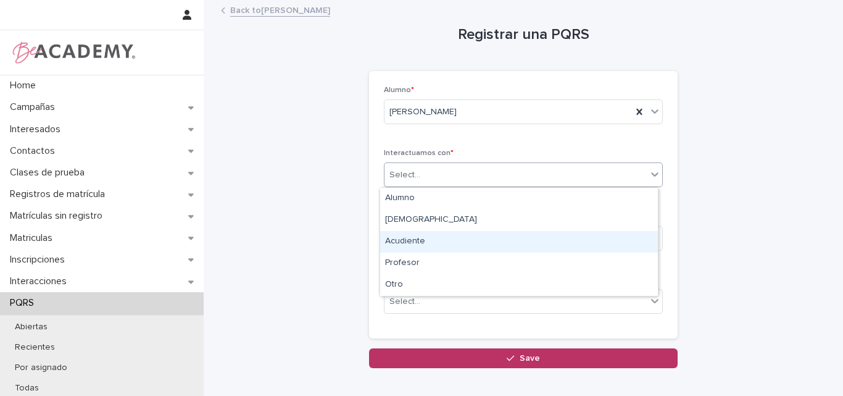
click at [426, 241] on div "Acudiente" at bounding box center [519, 242] width 278 height 22
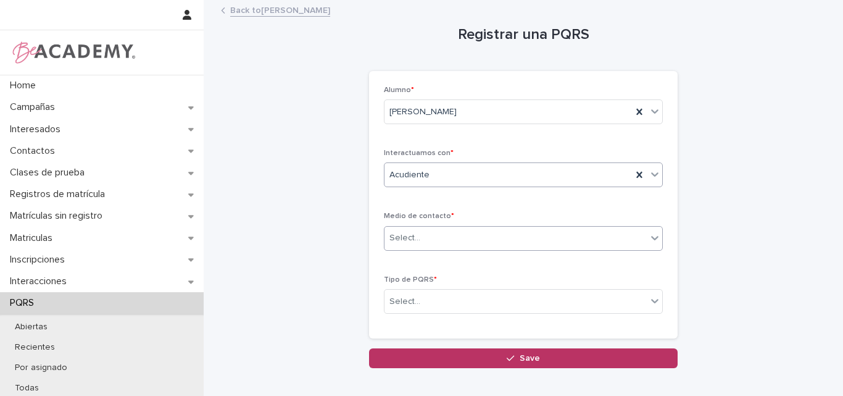
click at [422, 241] on input "text" at bounding box center [422, 238] width 1 height 10
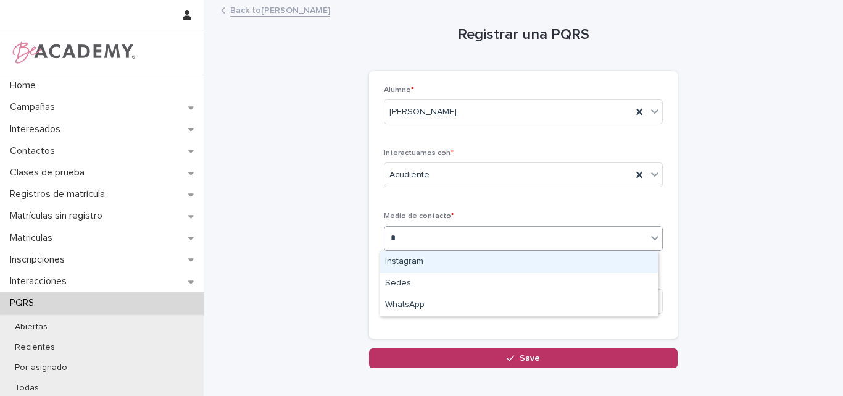
type input "**"
click at [414, 263] on div "Sedes" at bounding box center [519, 262] width 278 height 22
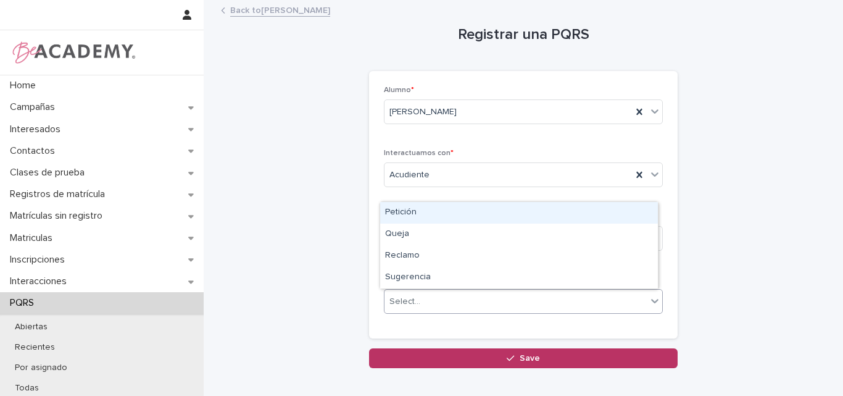
click at [441, 303] on div "Select..." at bounding box center [516, 301] width 262 height 20
click at [424, 208] on div "Petición" at bounding box center [519, 213] width 278 height 22
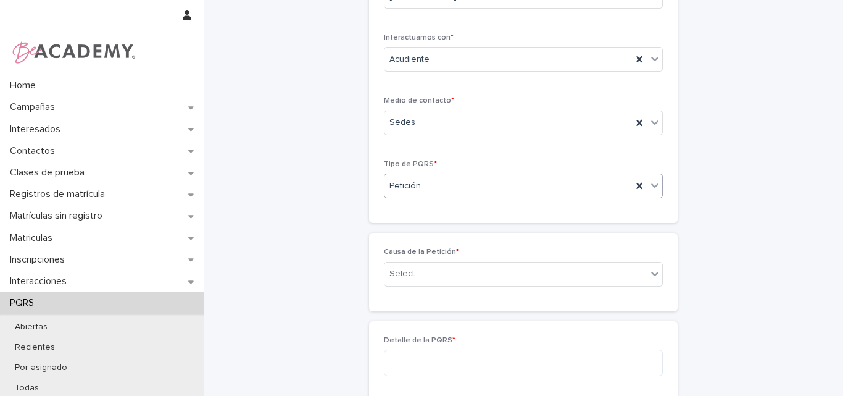
scroll to position [112, 0]
click at [432, 282] on div "Select..." at bounding box center [516, 277] width 262 height 20
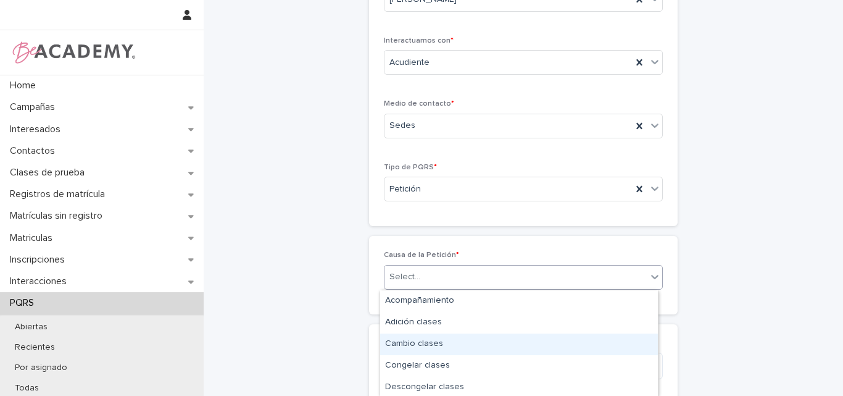
click at [410, 345] on div "Cambio clases" at bounding box center [519, 344] width 278 height 22
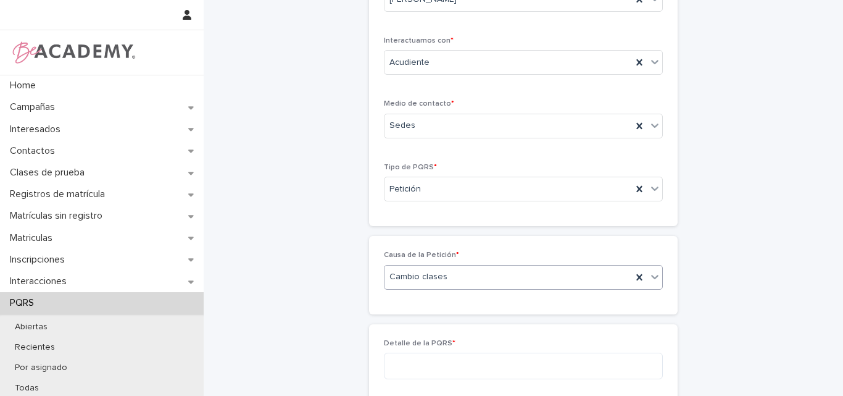
scroll to position [236, 0]
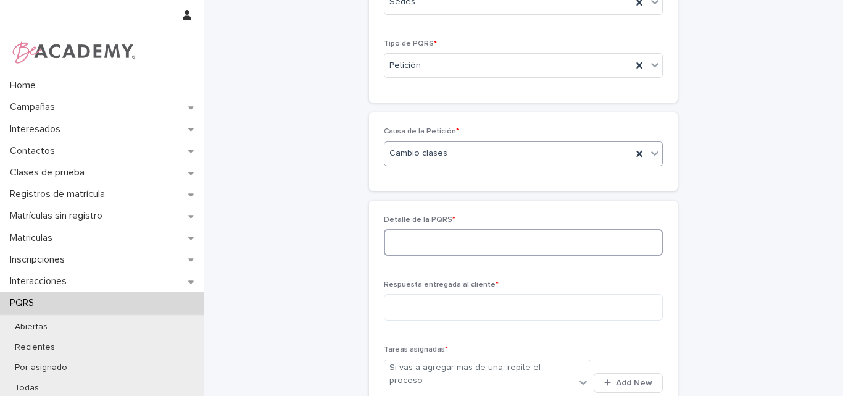
click at [465, 246] on textarea at bounding box center [523, 242] width 279 height 27
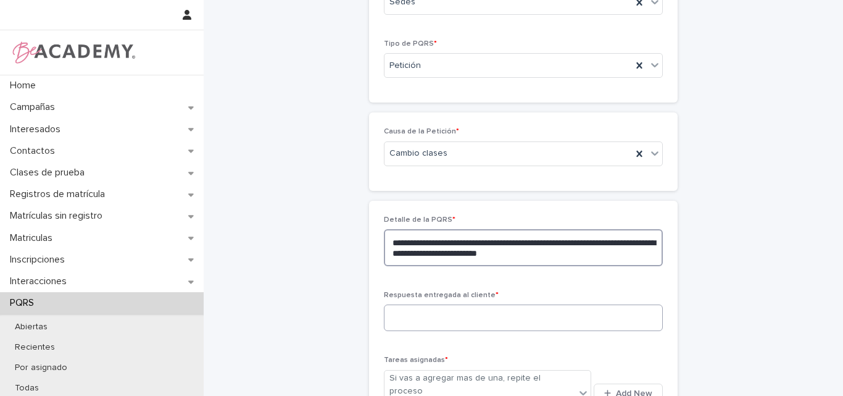
type textarea "**********"
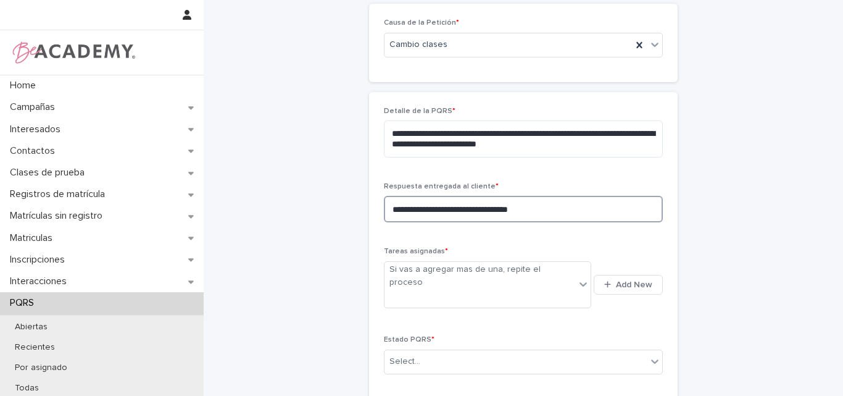
scroll to position [421, 0]
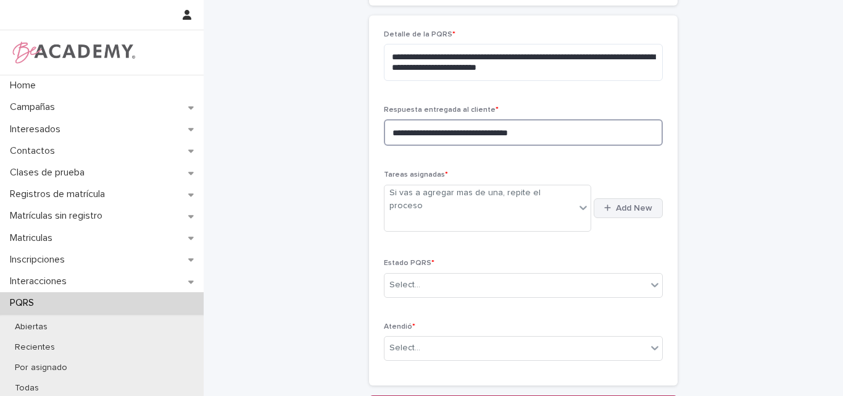
type textarea "**********"
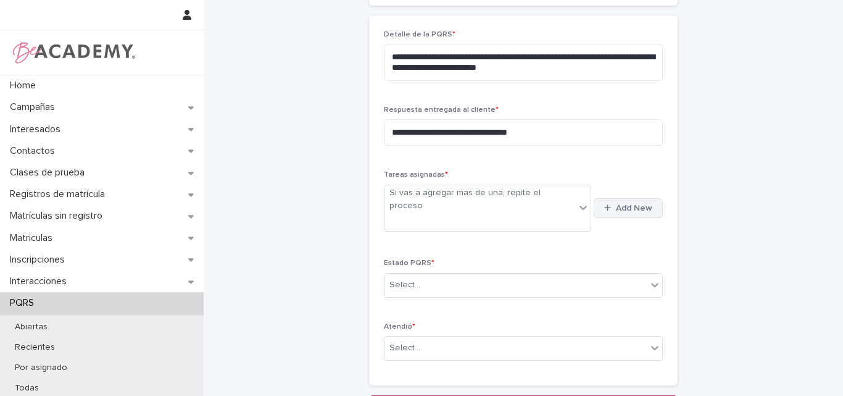
click at [625, 204] on span "Add New" at bounding box center [634, 208] width 36 height 9
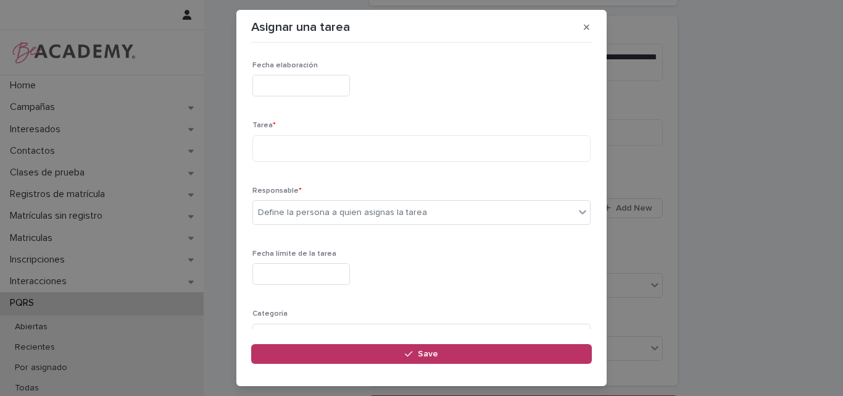
click at [326, 85] on input "text" at bounding box center [302, 86] width 98 height 22
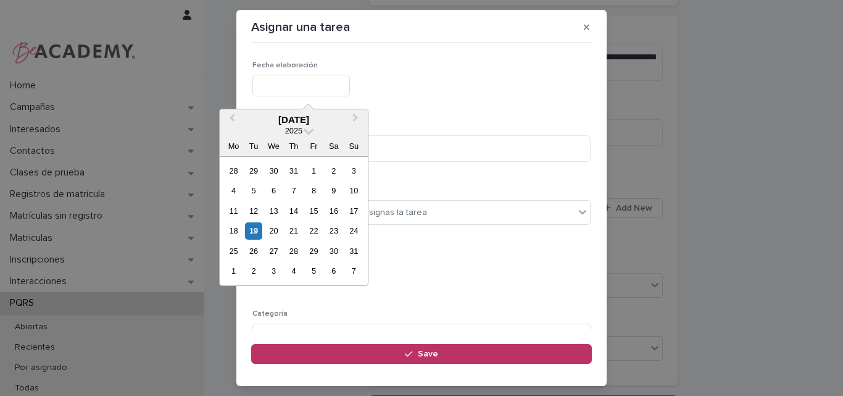
type input "**********"
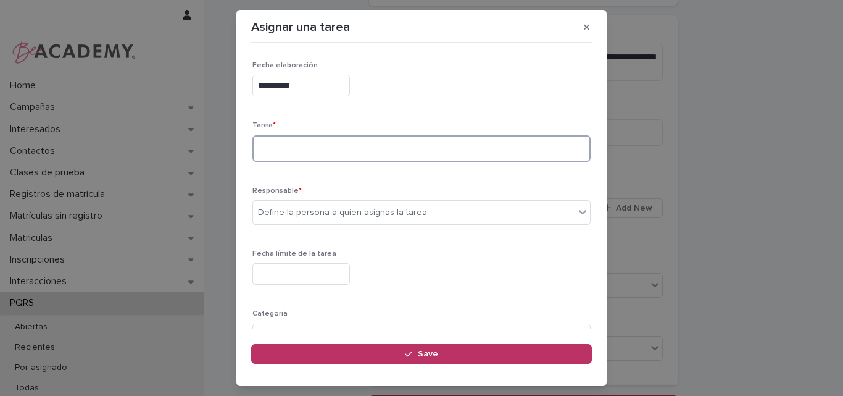
click at [322, 156] on textarea at bounding box center [422, 148] width 338 height 27
type textarea "**********"
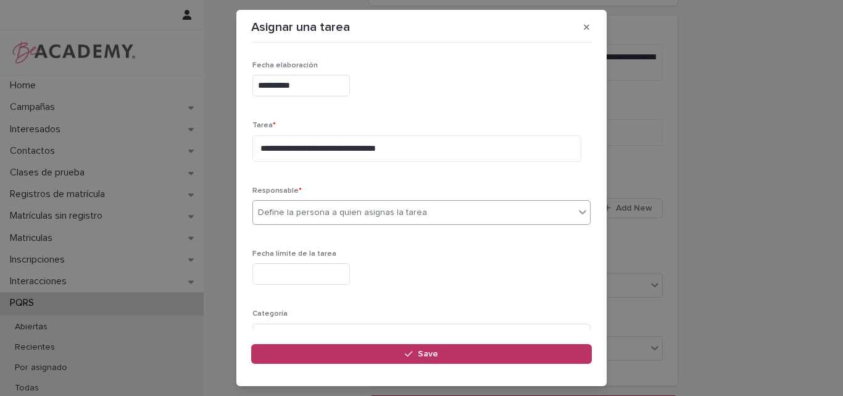
click at [316, 212] on div "Define la persona a quien asignas la tarea" at bounding box center [342, 212] width 169 height 13
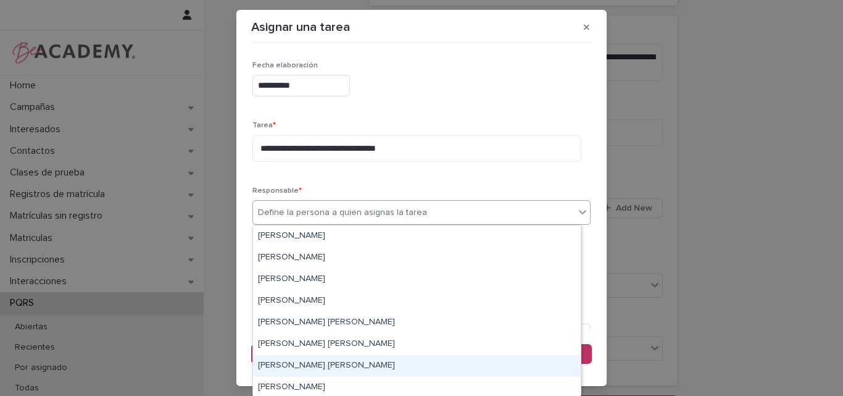
click at [287, 364] on div "[PERSON_NAME] [PERSON_NAME]" at bounding box center [417, 366] width 328 height 22
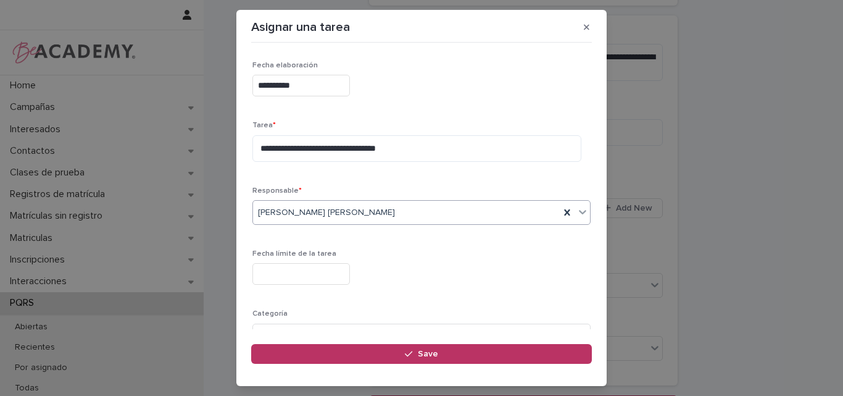
click at [275, 271] on input "text" at bounding box center [302, 274] width 98 height 22
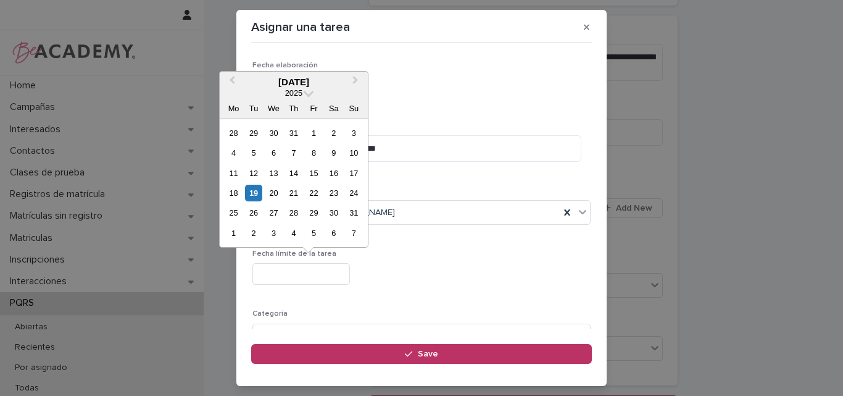
type input "**********"
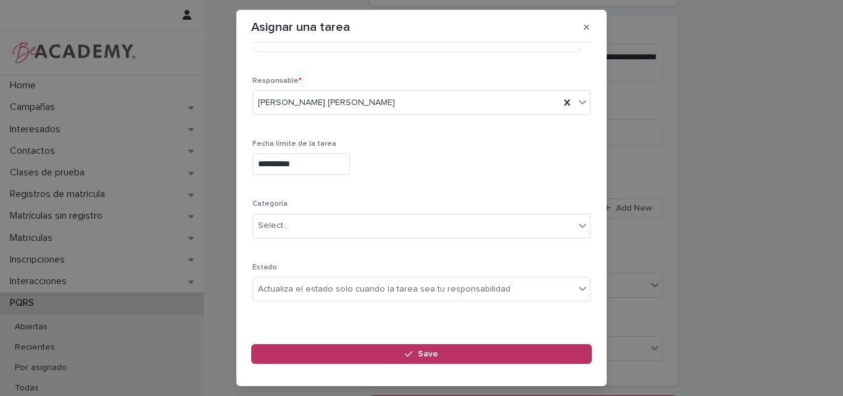
scroll to position [120, 0]
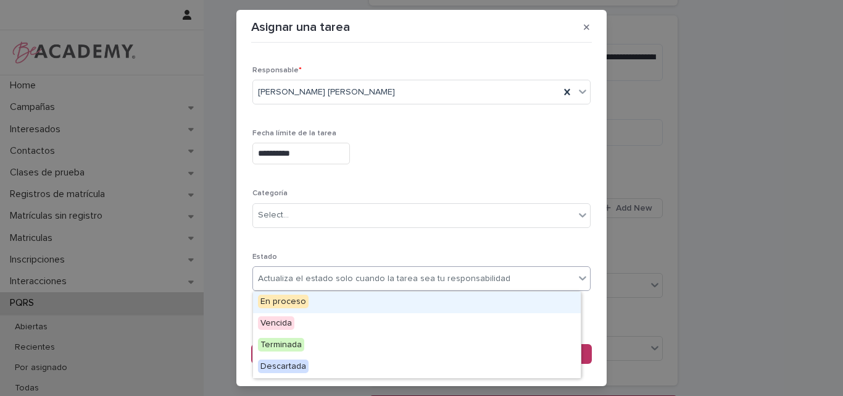
click at [340, 272] on div "Actualiza el estado solo cuando la tarea sea tu responsabilidad" at bounding box center [384, 278] width 253 height 13
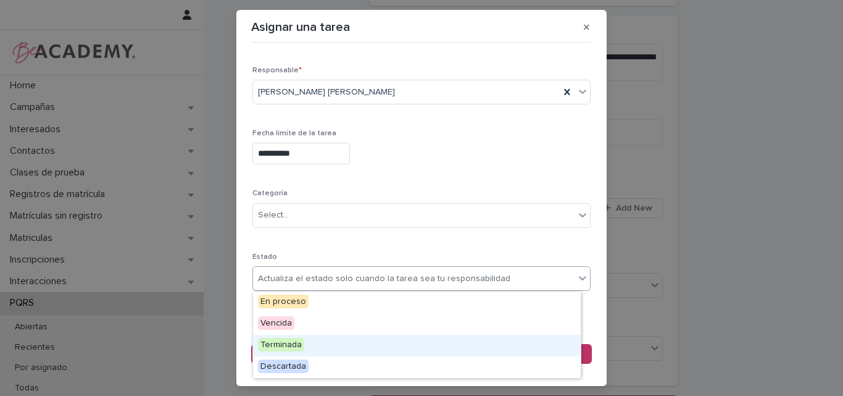
click at [288, 344] on span "Terminada" at bounding box center [281, 345] width 46 height 14
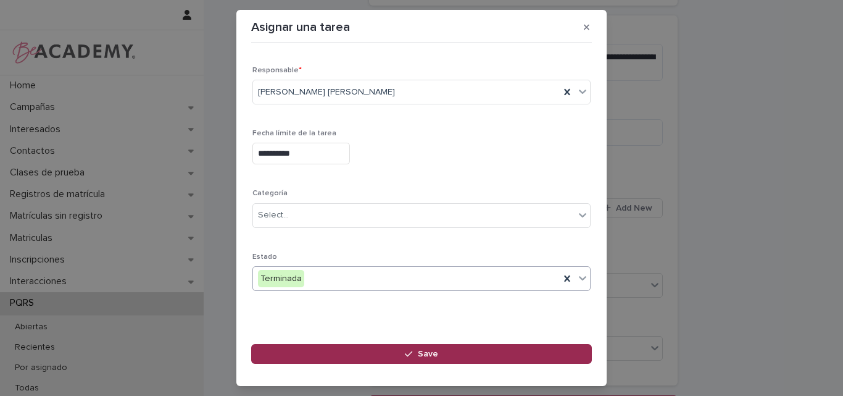
click at [424, 349] on span "Save" at bounding box center [428, 353] width 20 height 9
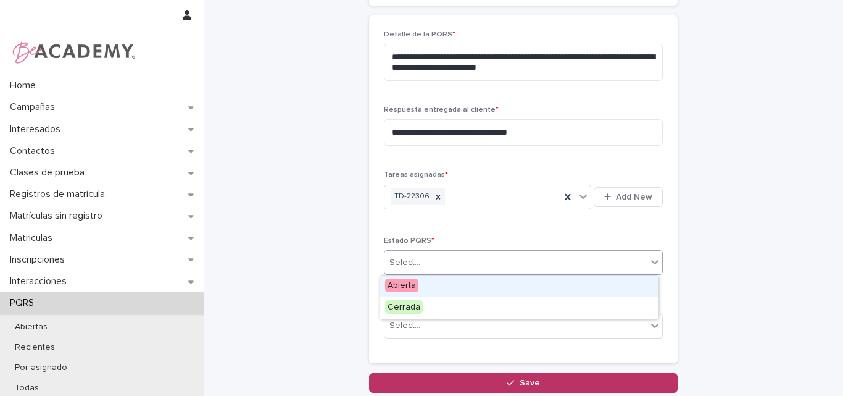
click at [475, 256] on div "Select..." at bounding box center [516, 263] width 262 height 20
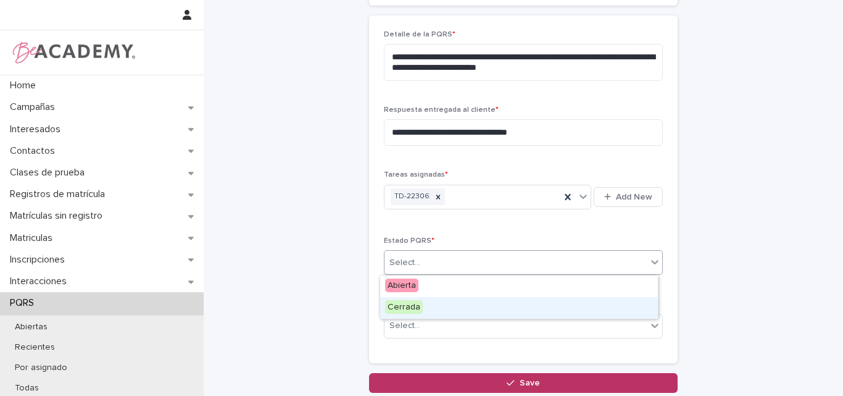
click at [414, 299] on div "Cerrada" at bounding box center [519, 308] width 278 height 22
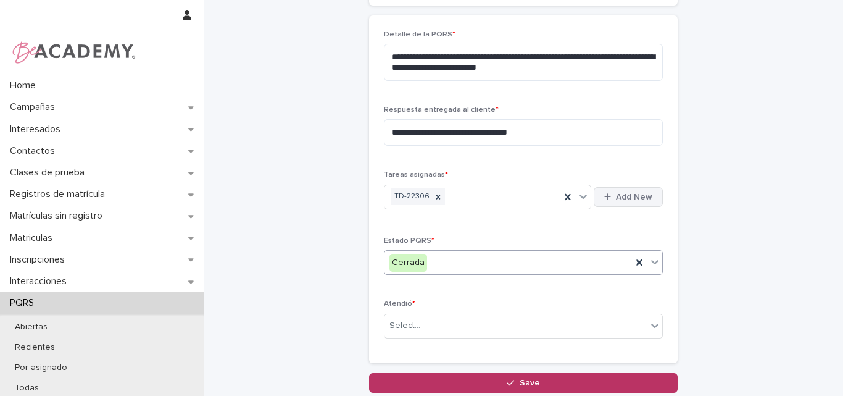
click at [606, 193] on icon "button" at bounding box center [607, 197] width 7 height 8
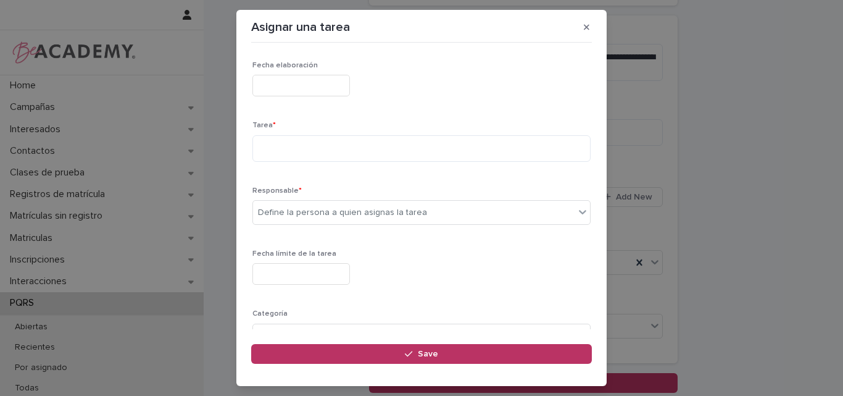
click at [286, 82] on input "text" at bounding box center [302, 86] width 98 height 22
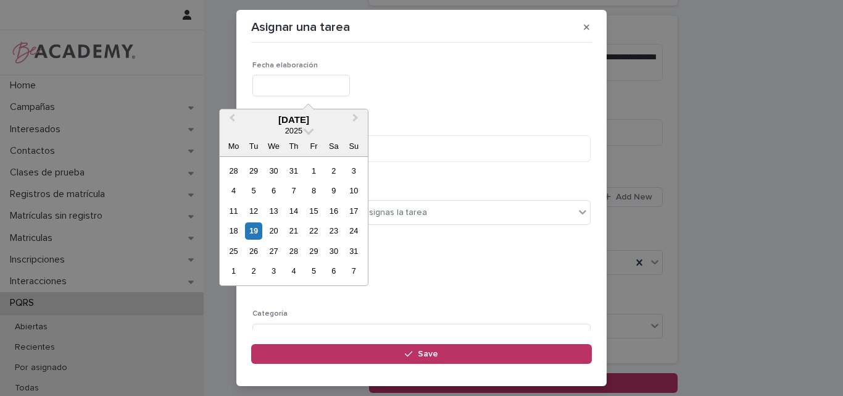
type input "**********"
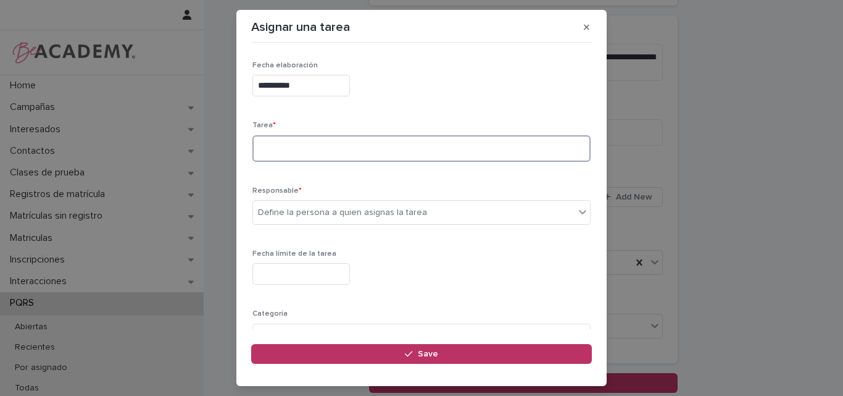
click at [285, 146] on textarea at bounding box center [422, 148] width 338 height 27
type textarea "**********"
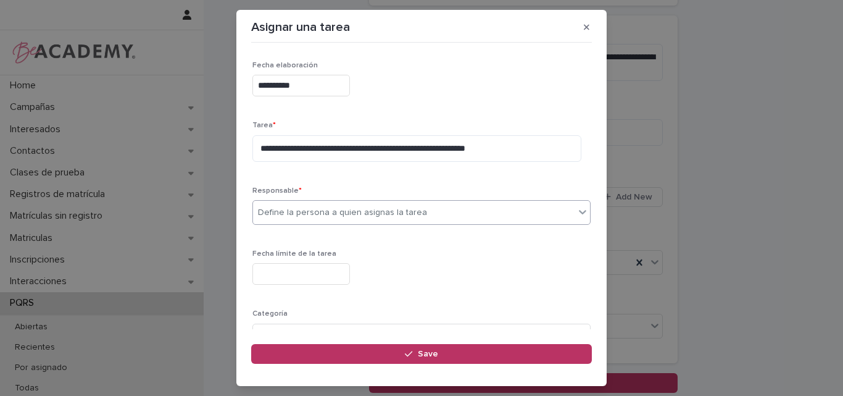
click at [324, 212] on div "Define la persona a quien asignas la tarea" at bounding box center [342, 212] width 169 height 13
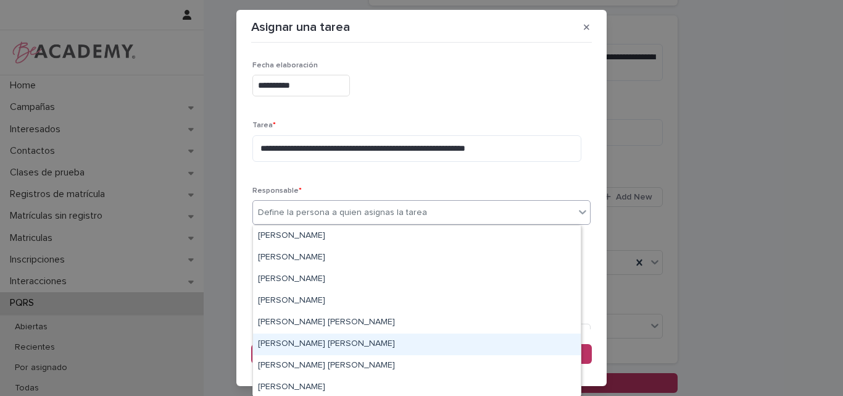
click at [302, 348] on div "[PERSON_NAME] [PERSON_NAME]" at bounding box center [417, 344] width 328 height 22
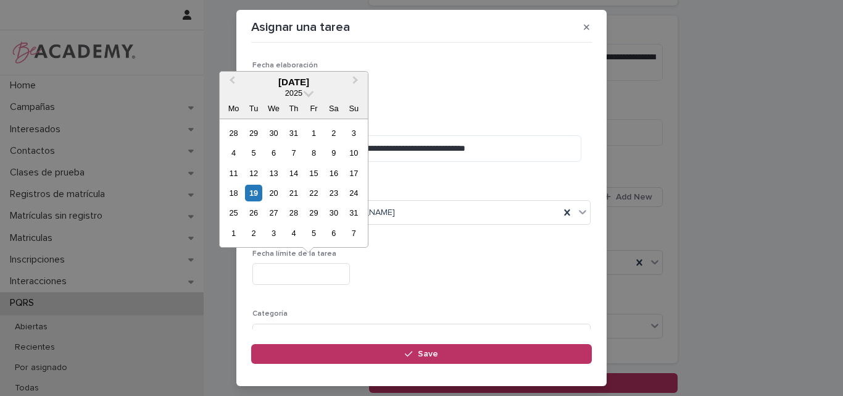
click at [309, 272] on input "text" at bounding box center [302, 274] width 98 height 22
type input "**********"
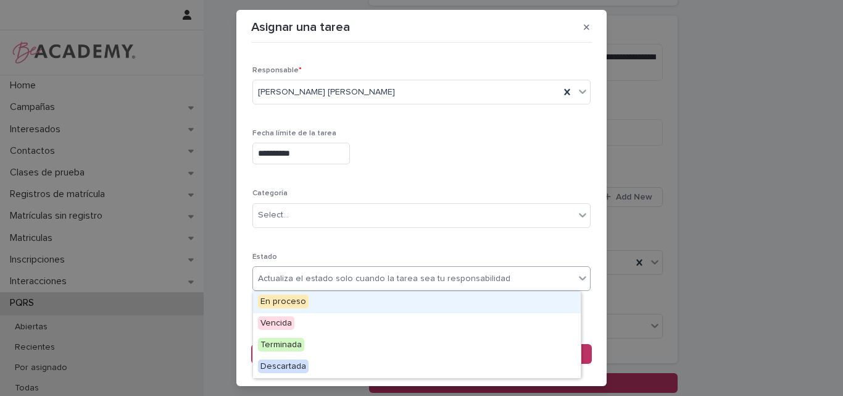
click at [342, 275] on div "Actualiza el estado solo cuando la tarea sea tu responsabilidad" at bounding box center [384, 278] width 253 height 13
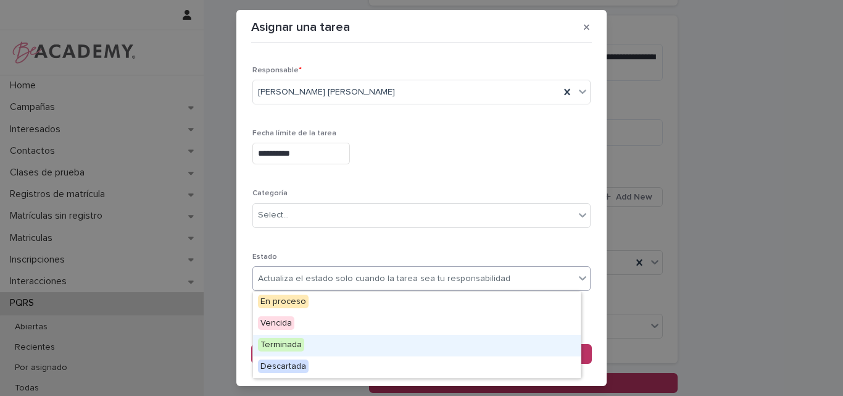
click at [305, 345] on div "Terminada" at bounding box center [417, 346] width 328 height 22
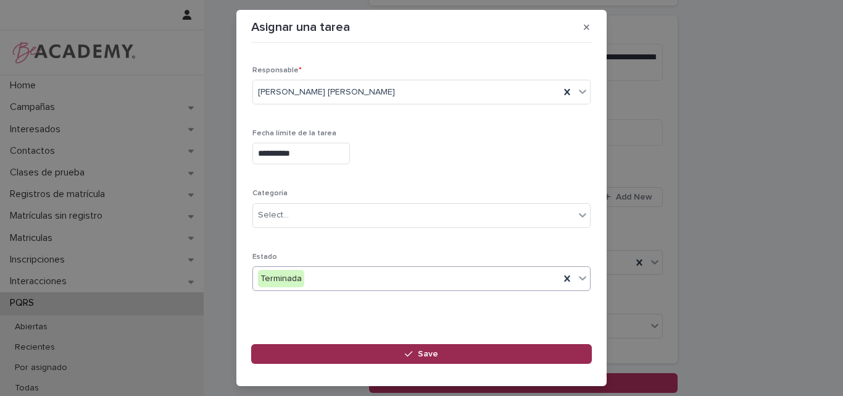
click at [438, 351] on button "Save" at bounding box center [421, 354] width 341 height 20
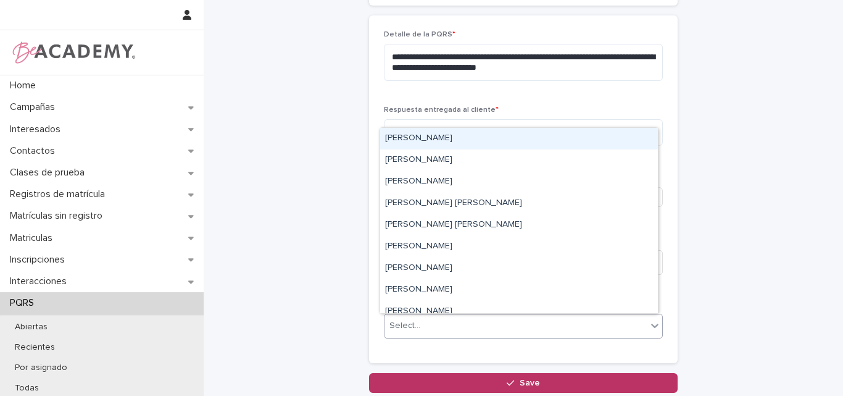
click at [427, 320] on div "Select..." at bounding box center [516, 326] width 262 height 20
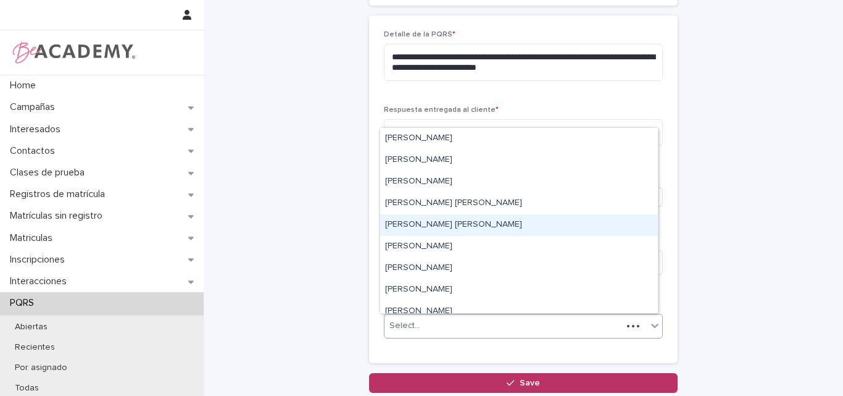
click at [420, 228] on div "[PERSON_NAME] [PERSON_NAME]" at bounding box center [519, 225] width 278 height 22
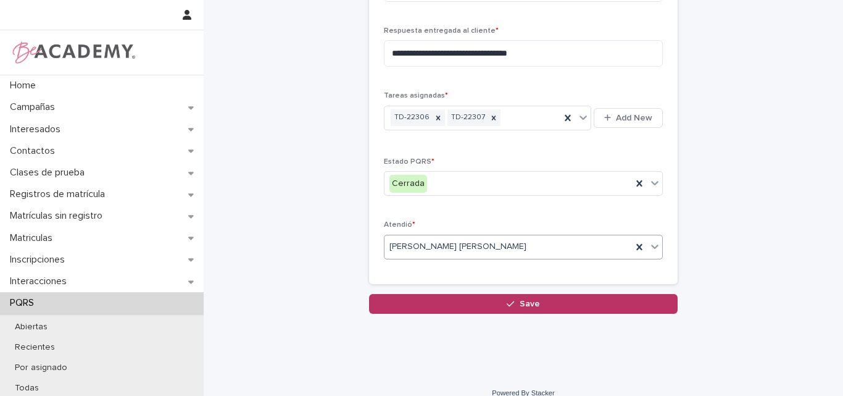
scroll to position [514, 0]
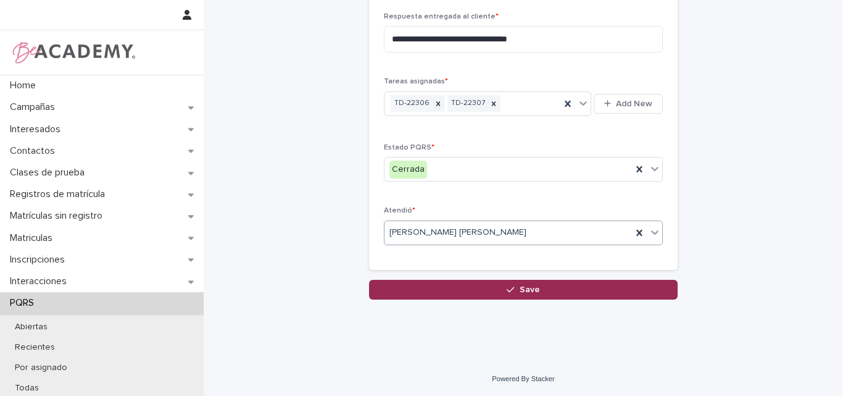
click at [526, 288] on span "Save" at bounding box center [530, 289] width 20 height 9
